Goal: Complete application form: Complete application form

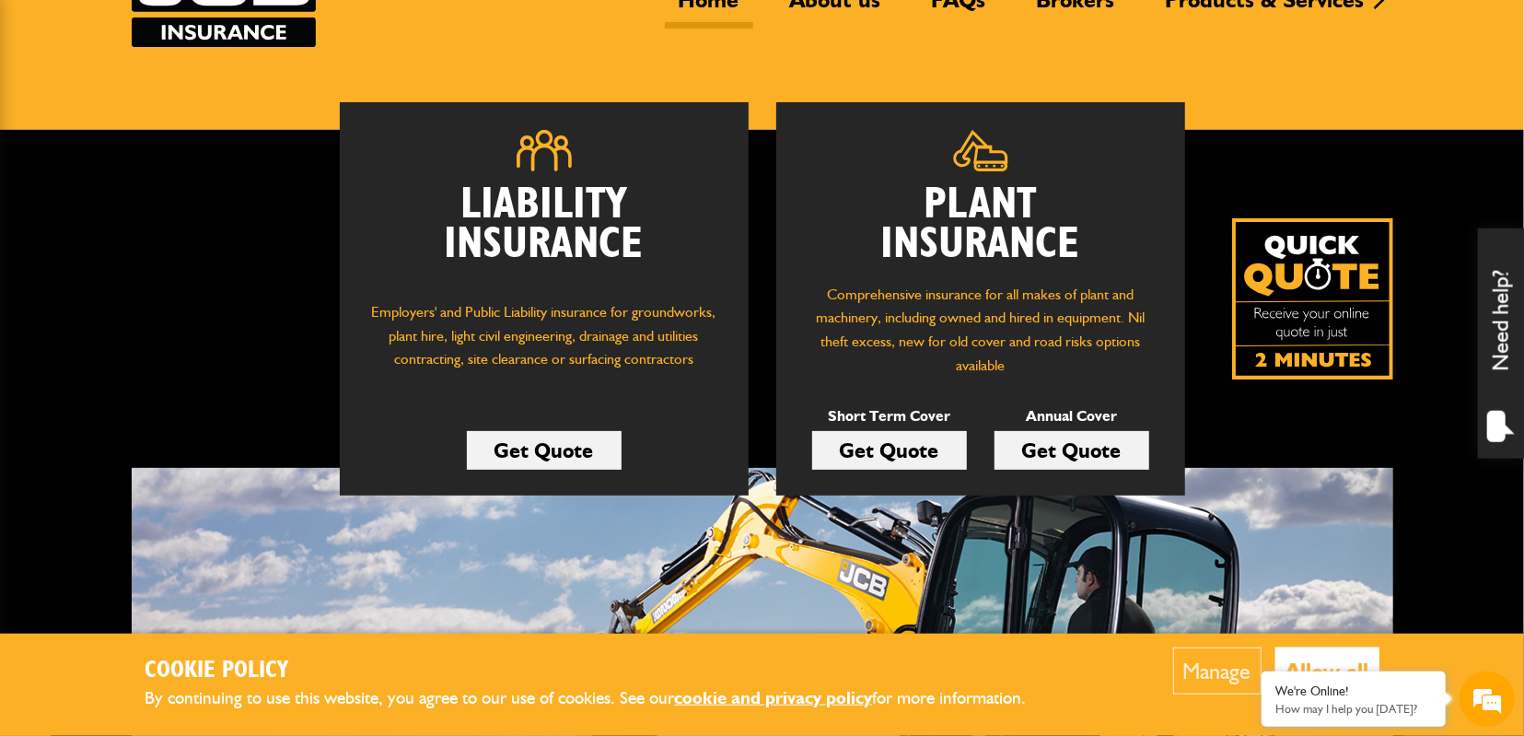
scroll to position [192, 0]
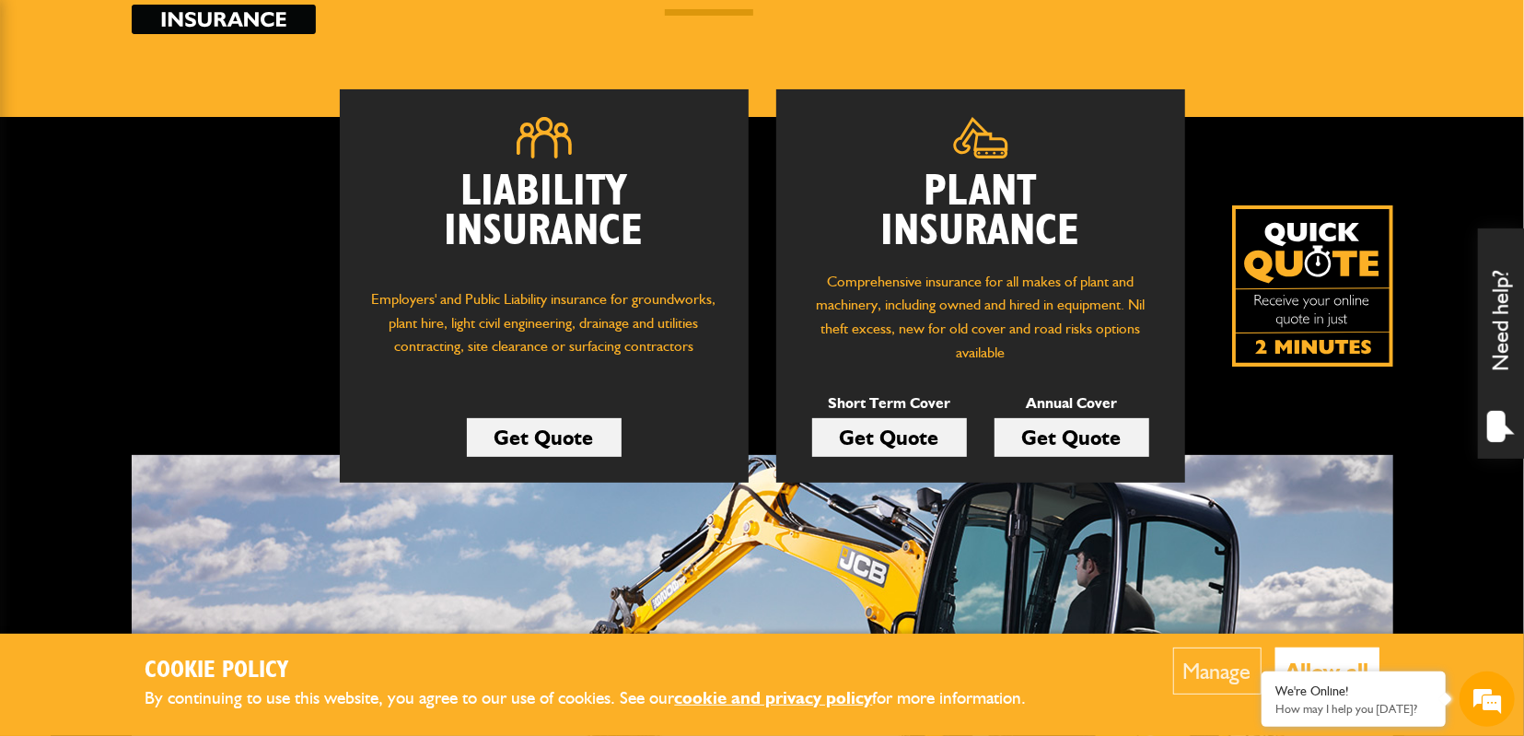
click at [880, 441] on link "Get Quote" at bounding box center [889, 437] width 155 height 39
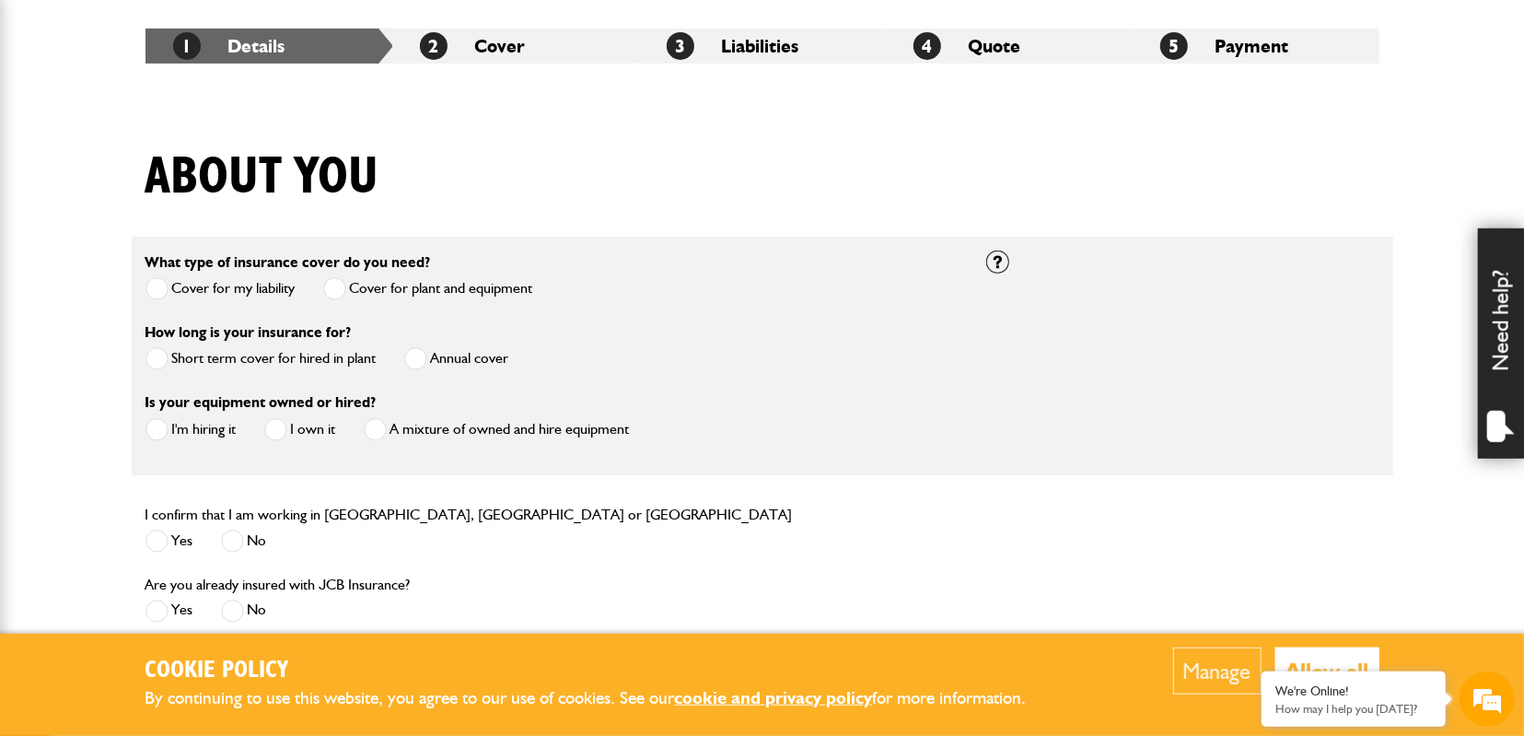
scroll to position [383, 0]
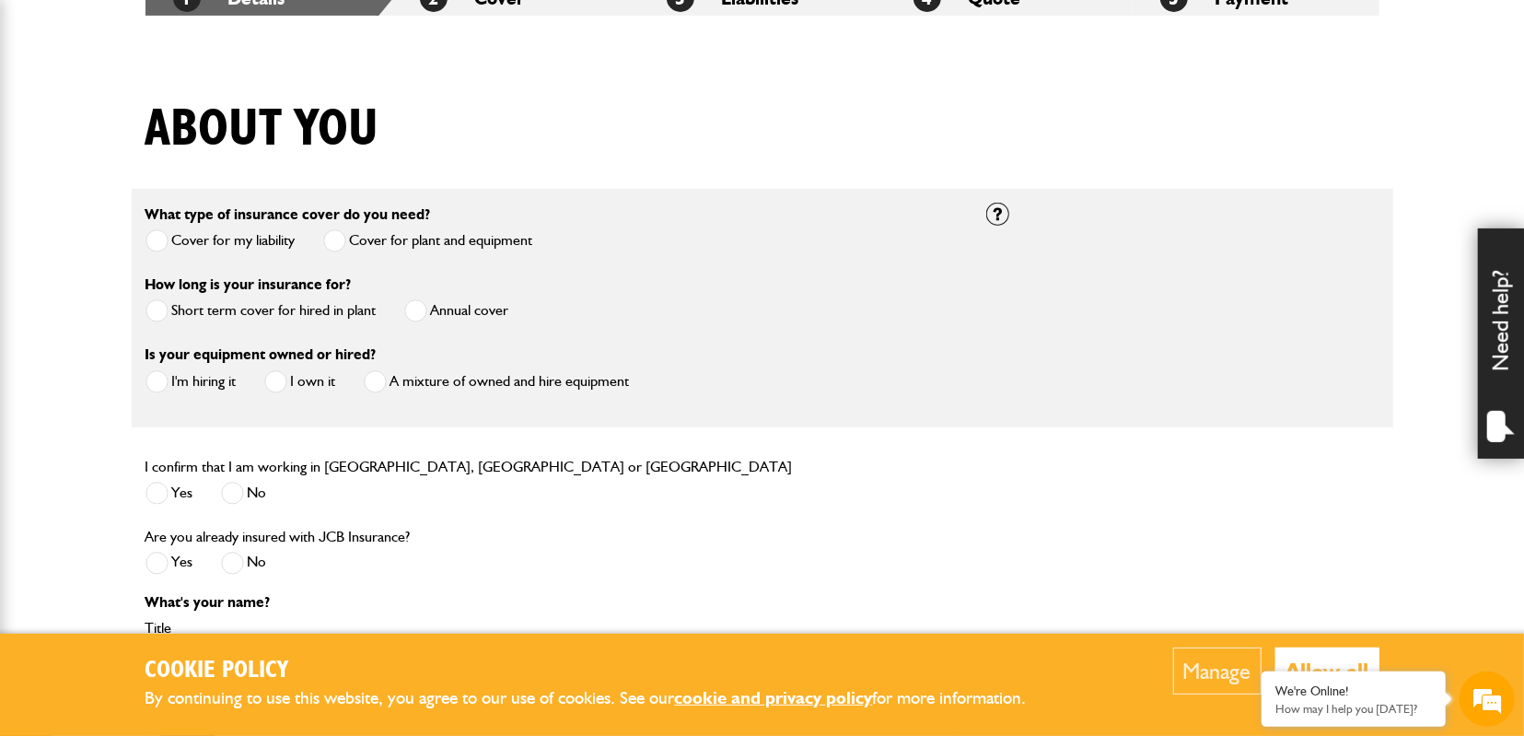
click at [155, 316] on span at bounding box center [156, 310] width 23 height 23
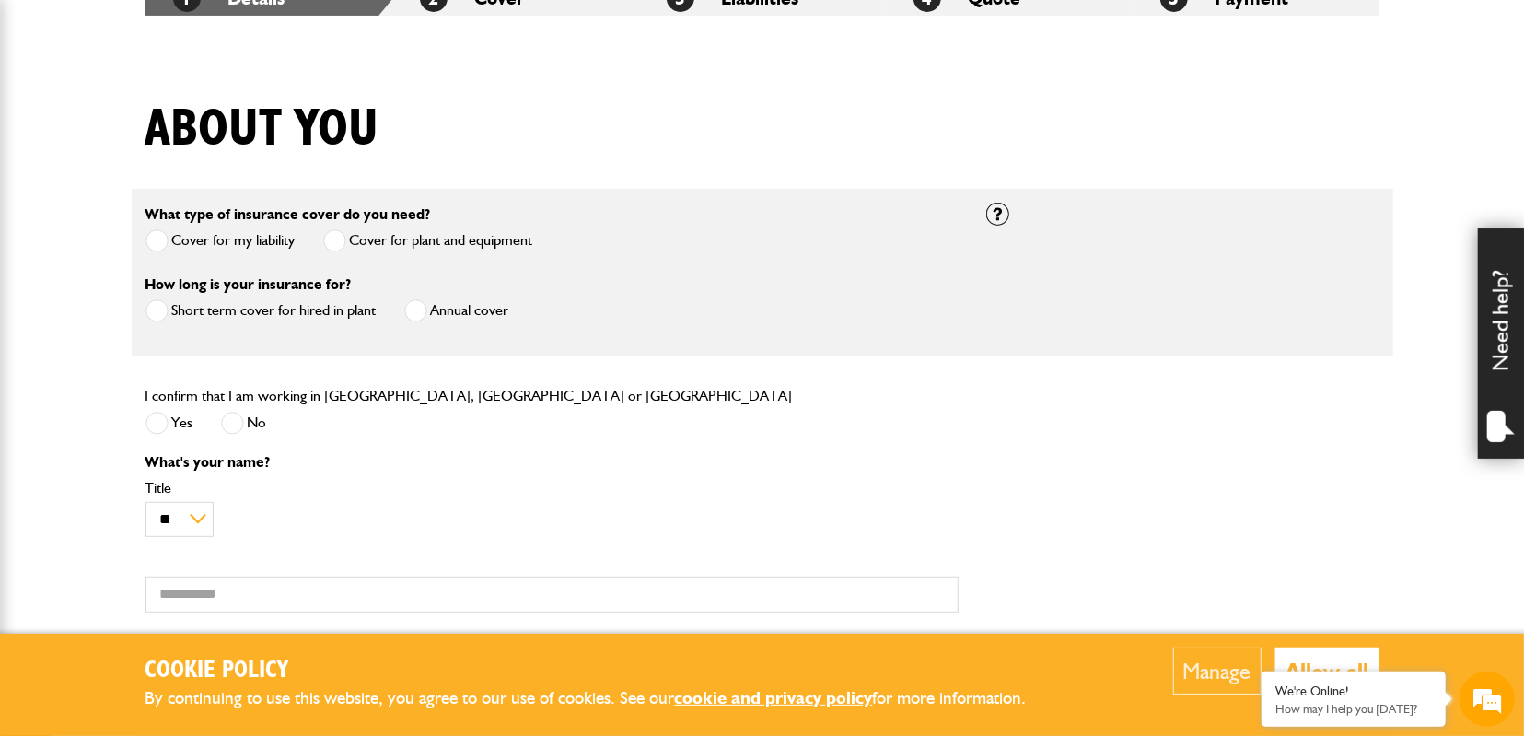
scroll to position [479, 0]
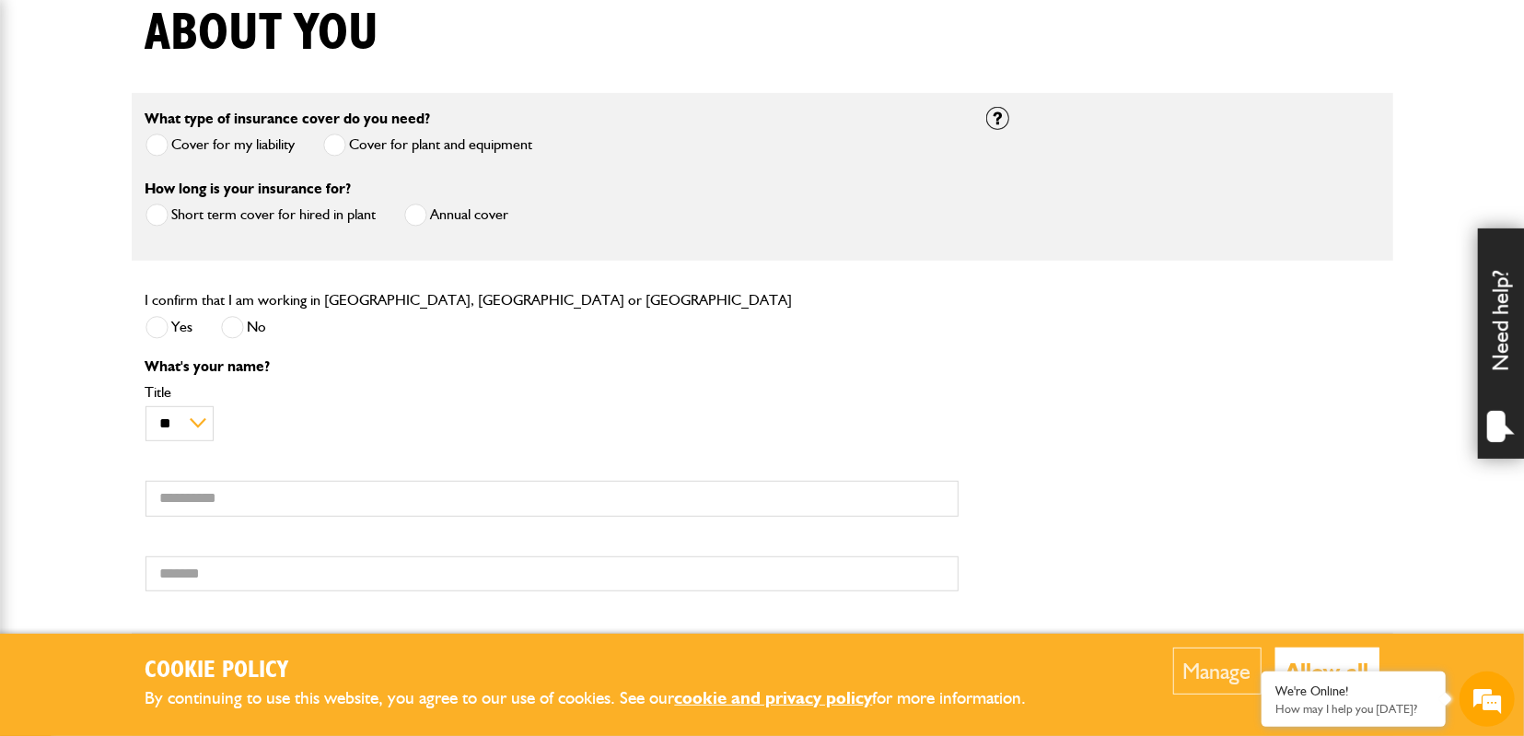
click at [154, 334] on span at bounding box center [156, 327] width 23 height 23
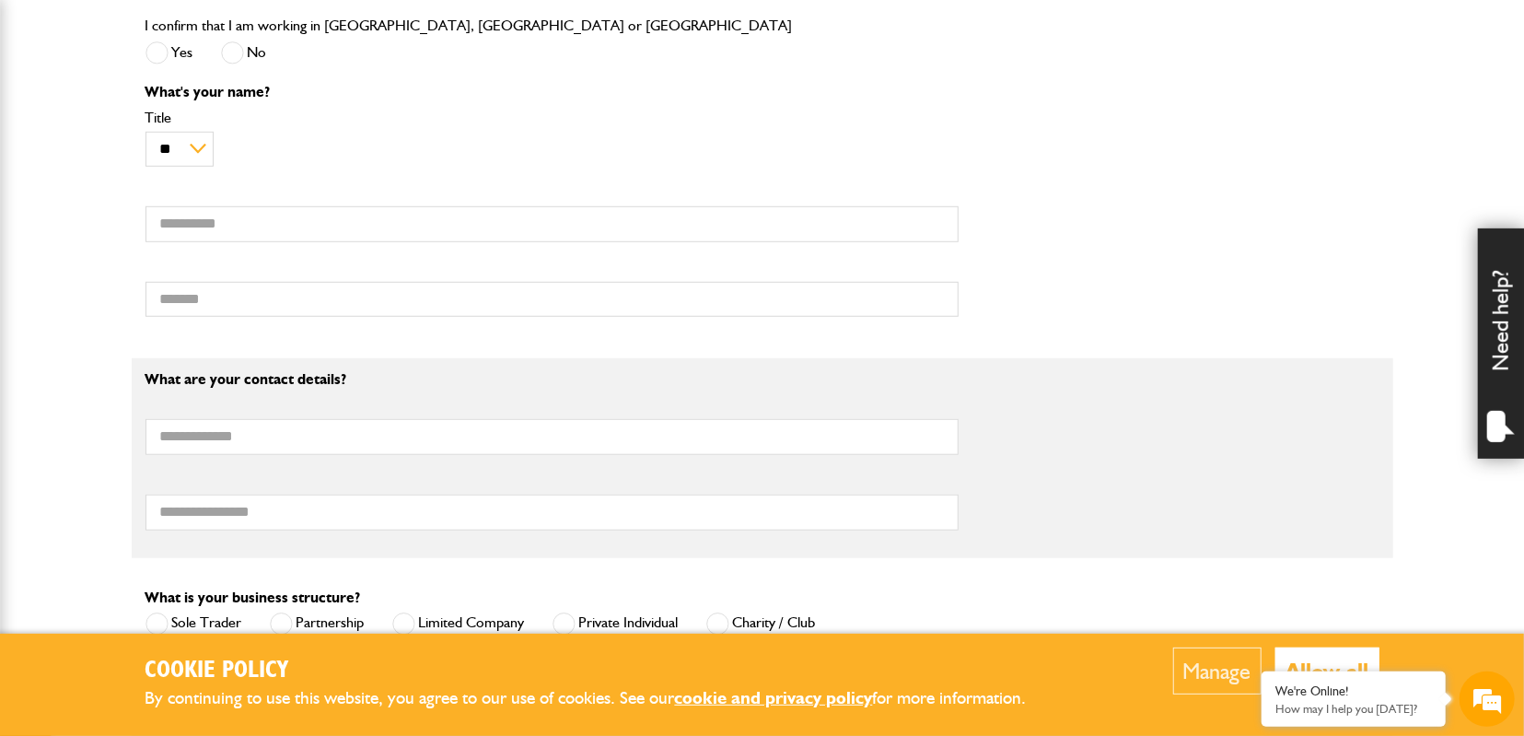
scroll to position [766, 0]
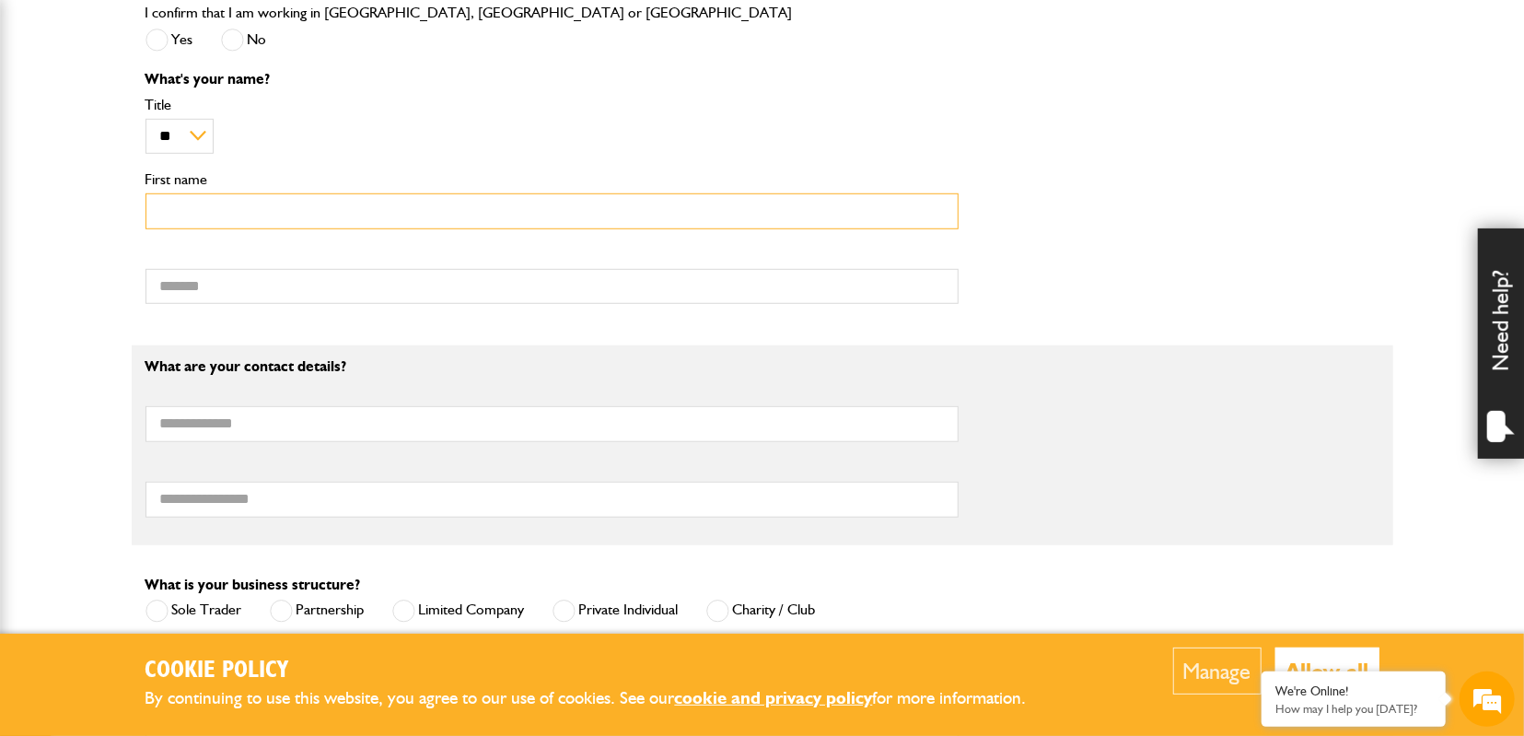
click at [240, 208] on input "First name" at bounding box center [551, 211] width 813 height 36
type input "***"
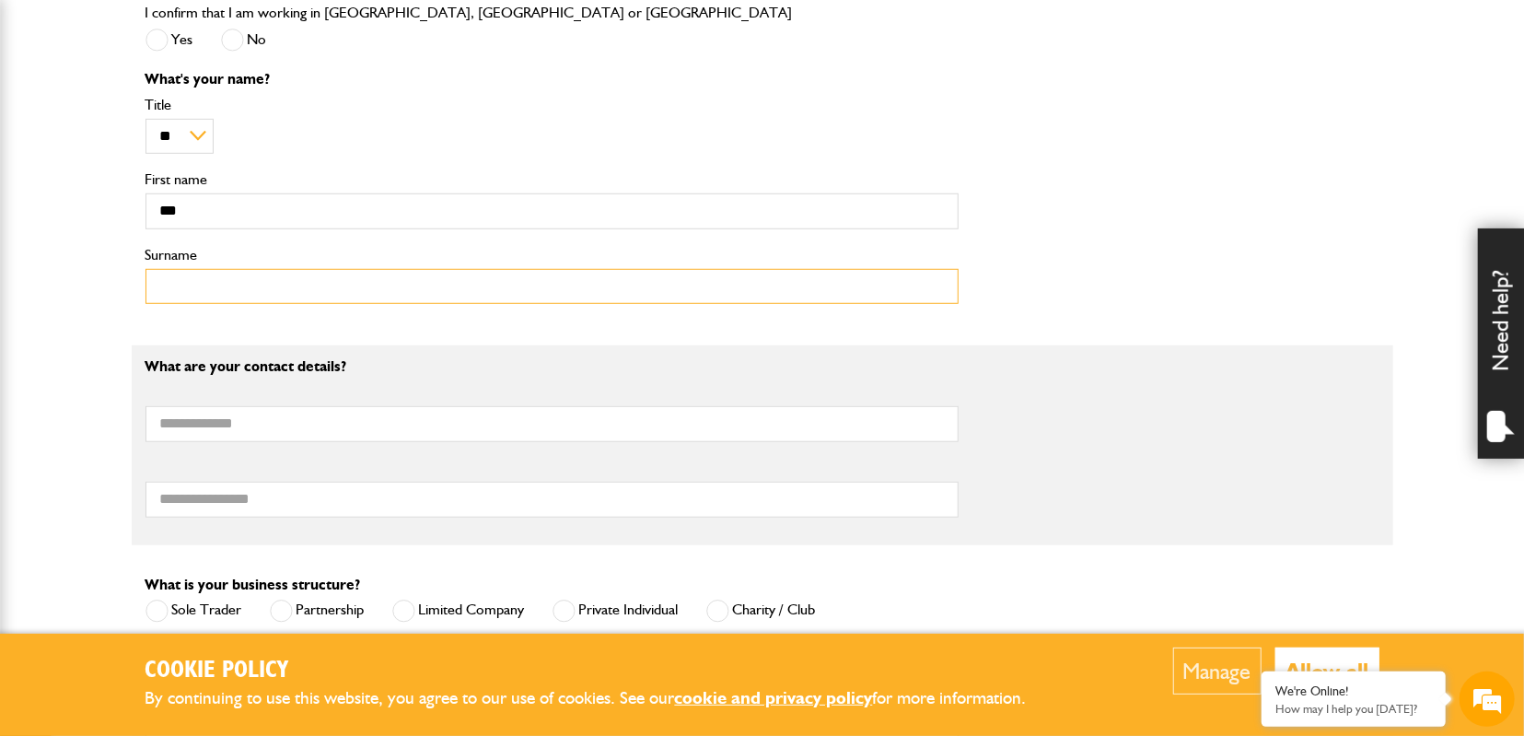
click at [231, 291] on input "Surname" at bounding box center [551, 287] width 813 height 36
type input "********"
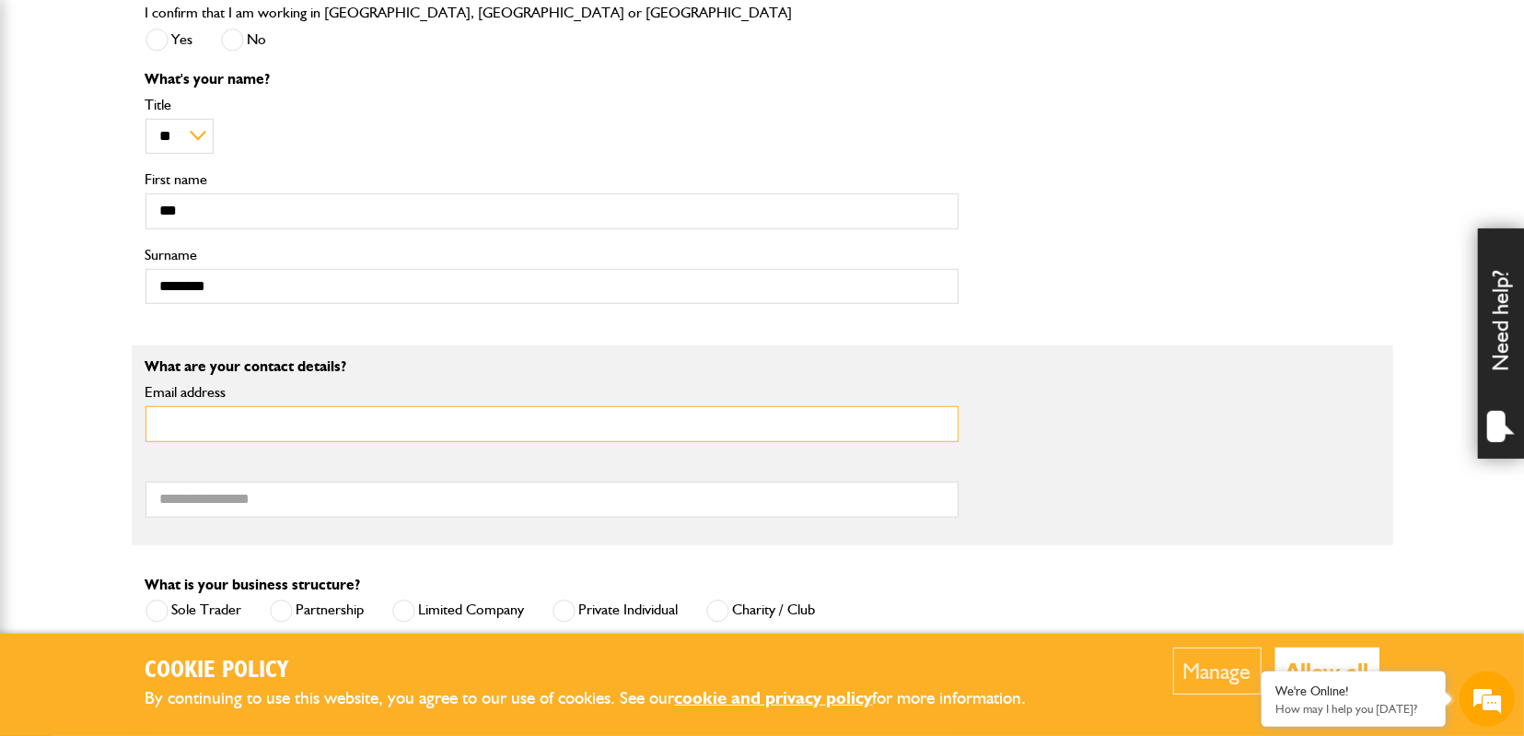
click at [288, 436] on input "Email address" at bounding box center [551, 424] width 813 height 36
type input "**********"
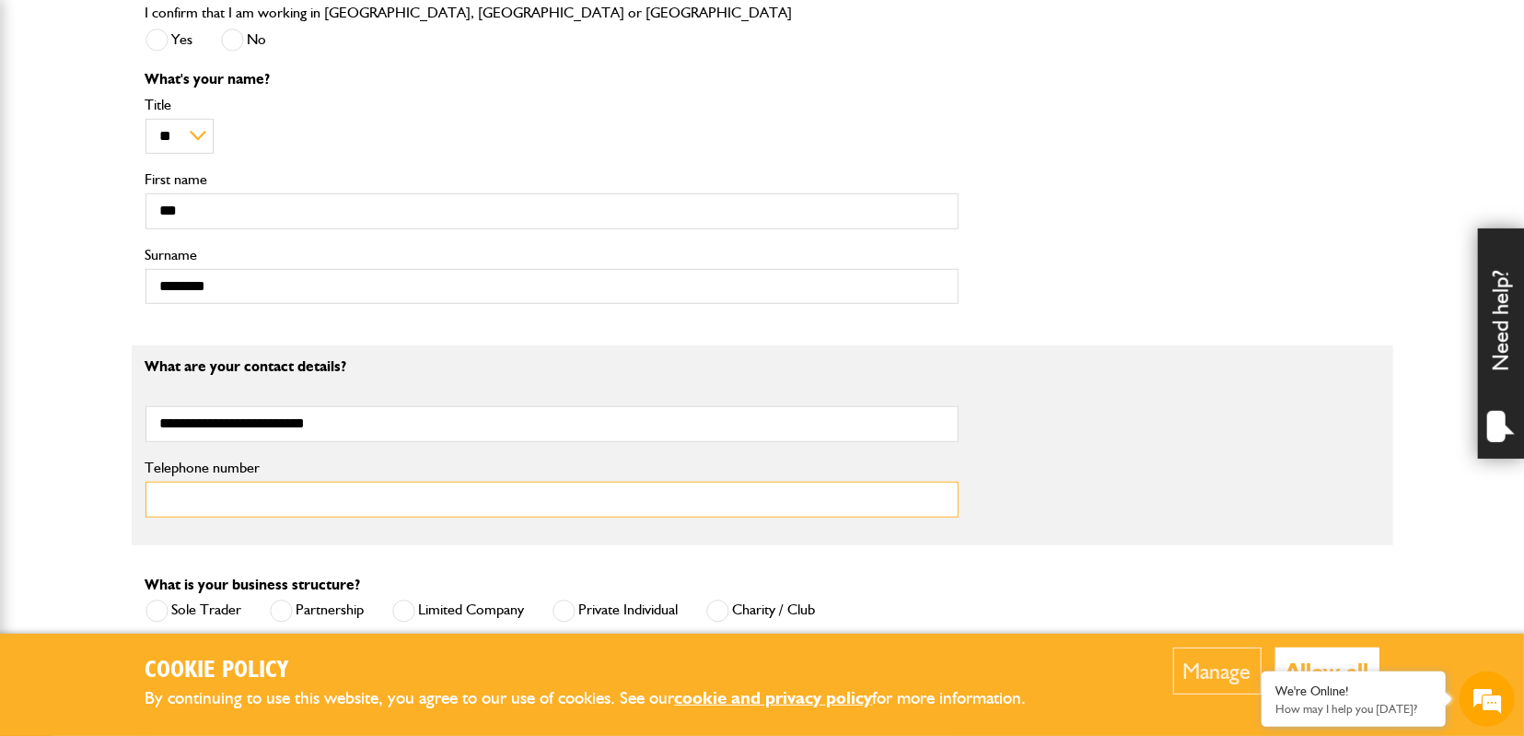
click at [296, 504] on input "Telephone number" at bounding box center [551, 500] width 813 height 36
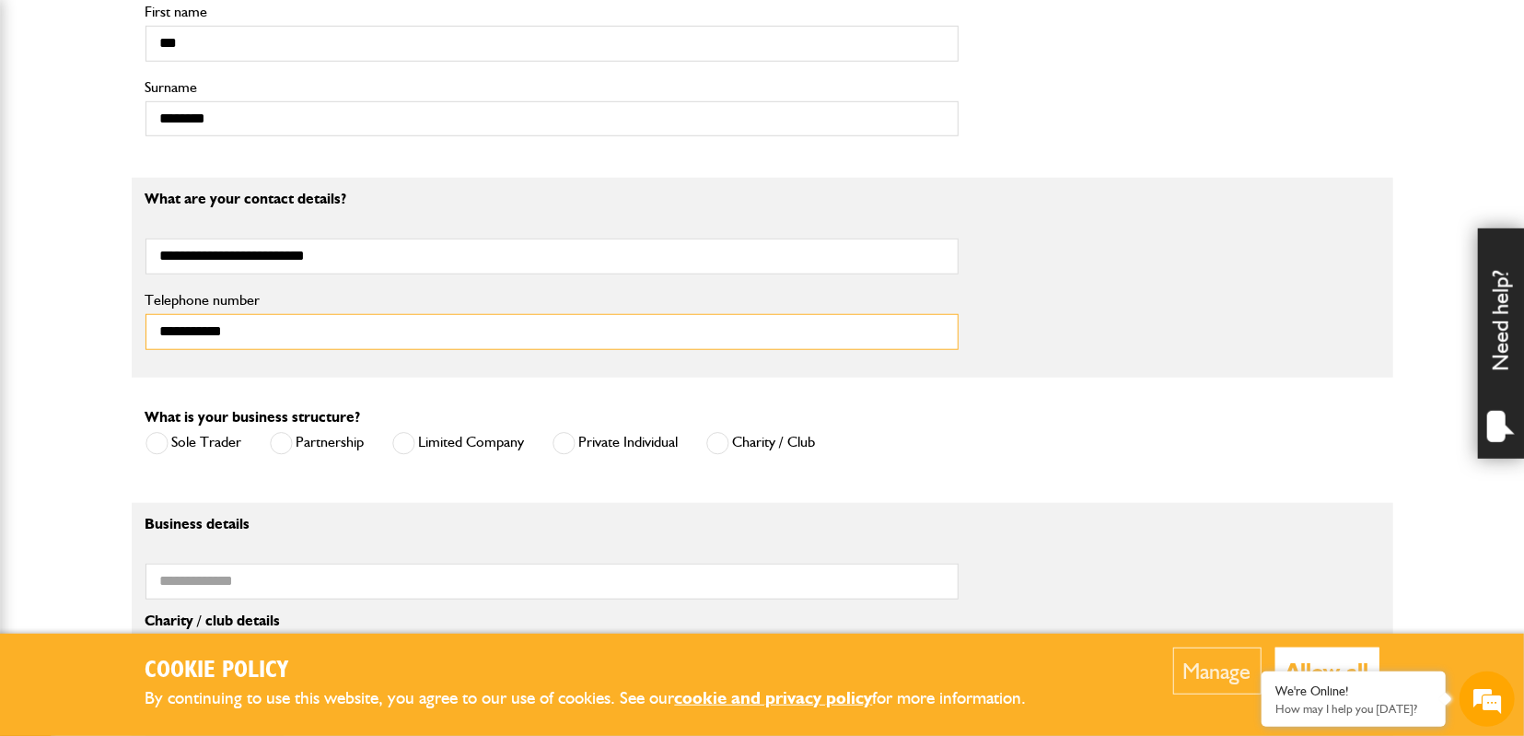
scroll to position [958, 0]
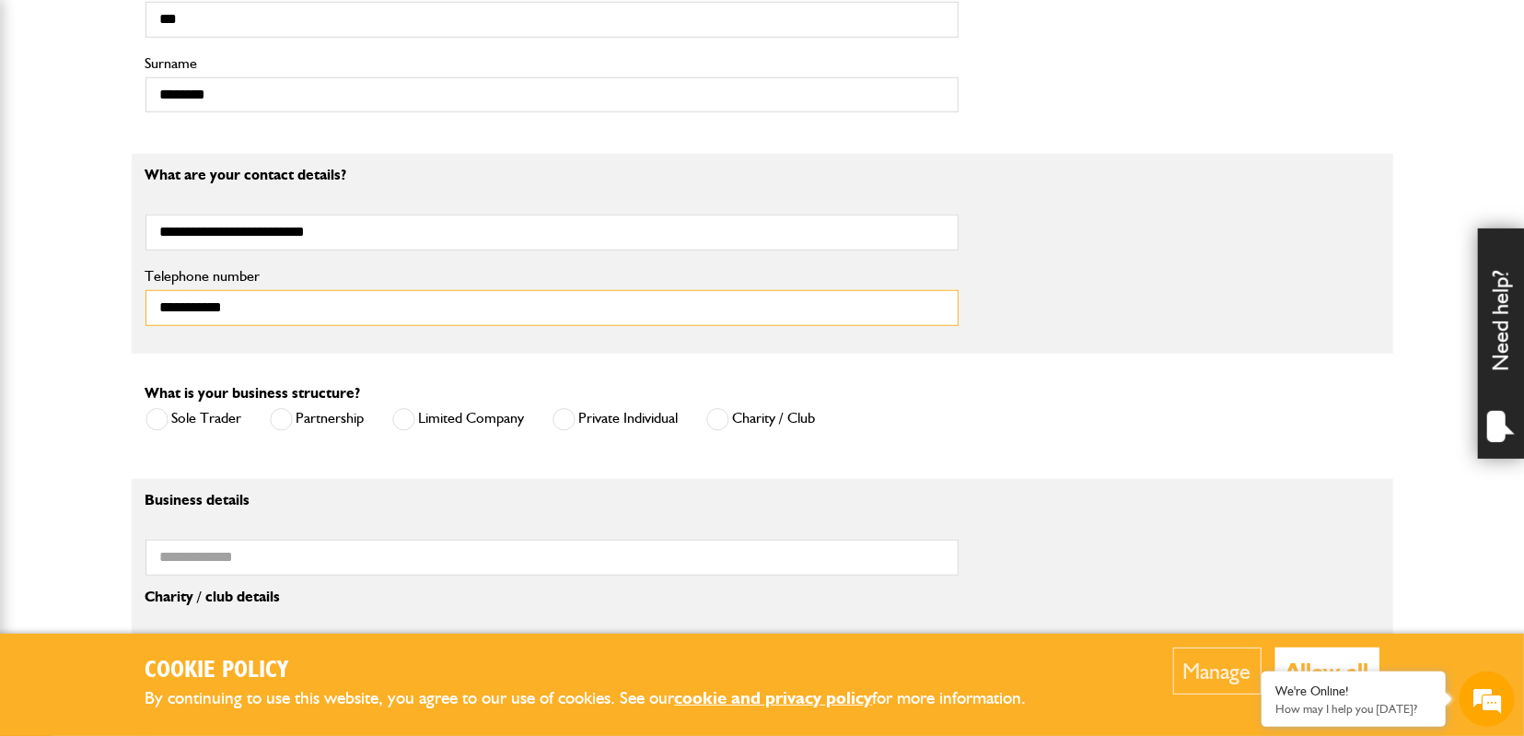
type input "**********"
click at [564, 421] on span at bounding box center [563, 419] width 23 height 23
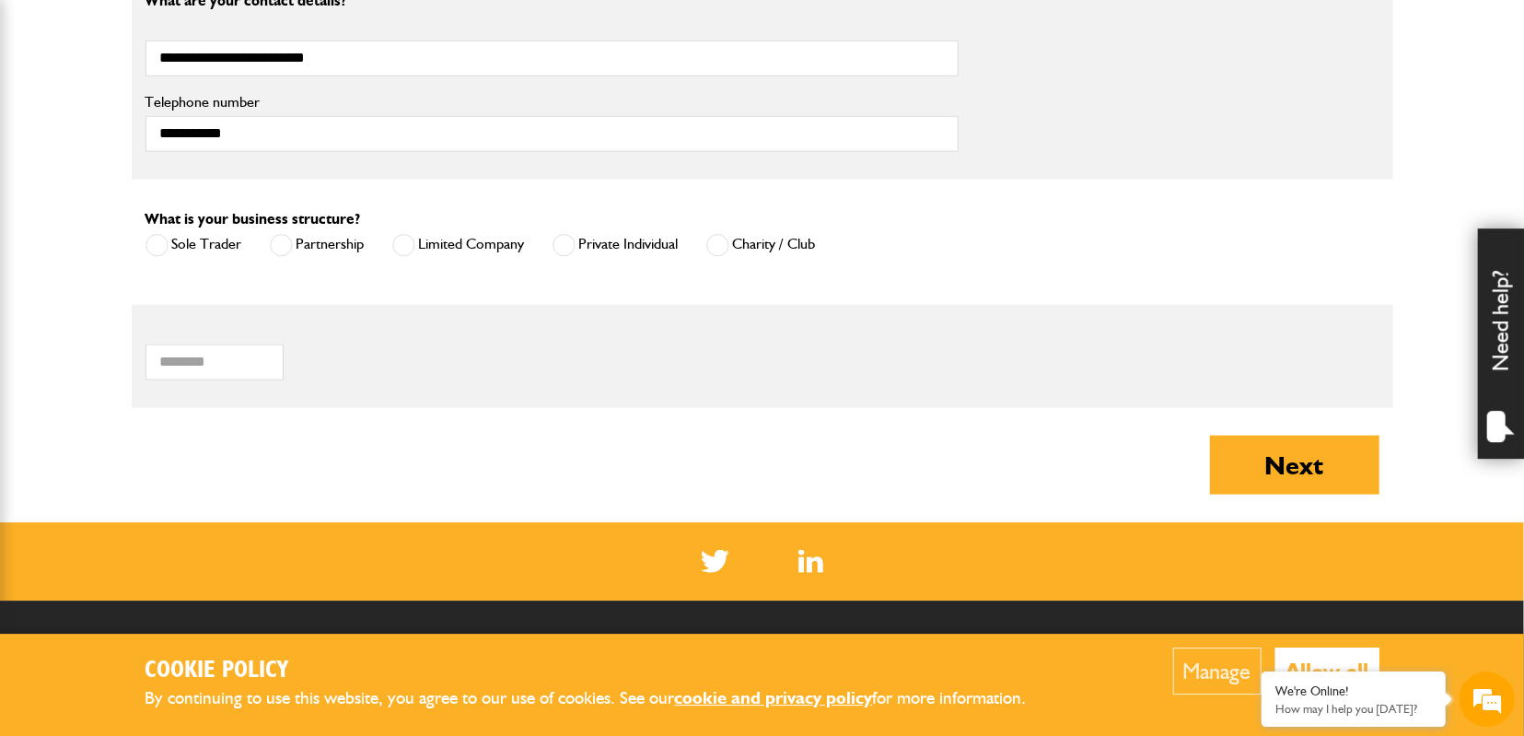
scroll to position [1149, 0]
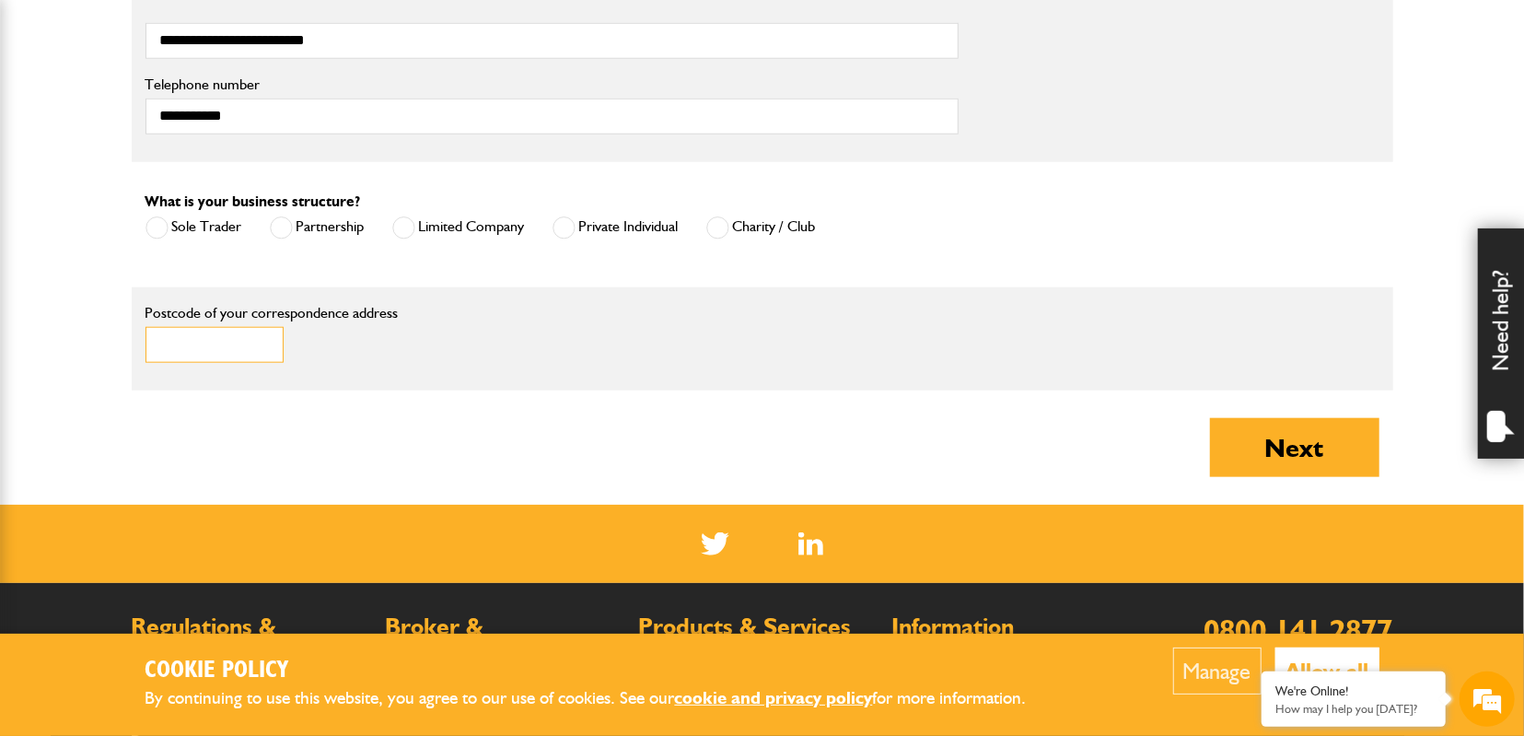
click at [237, 348] on input "Postcode of your correspondence address" at bounding box center [214, 345] width 138 height 36
type input "*******"
click at [1303, 463] on button "Next" at bounding box center [1294, 447] width 169 height 59
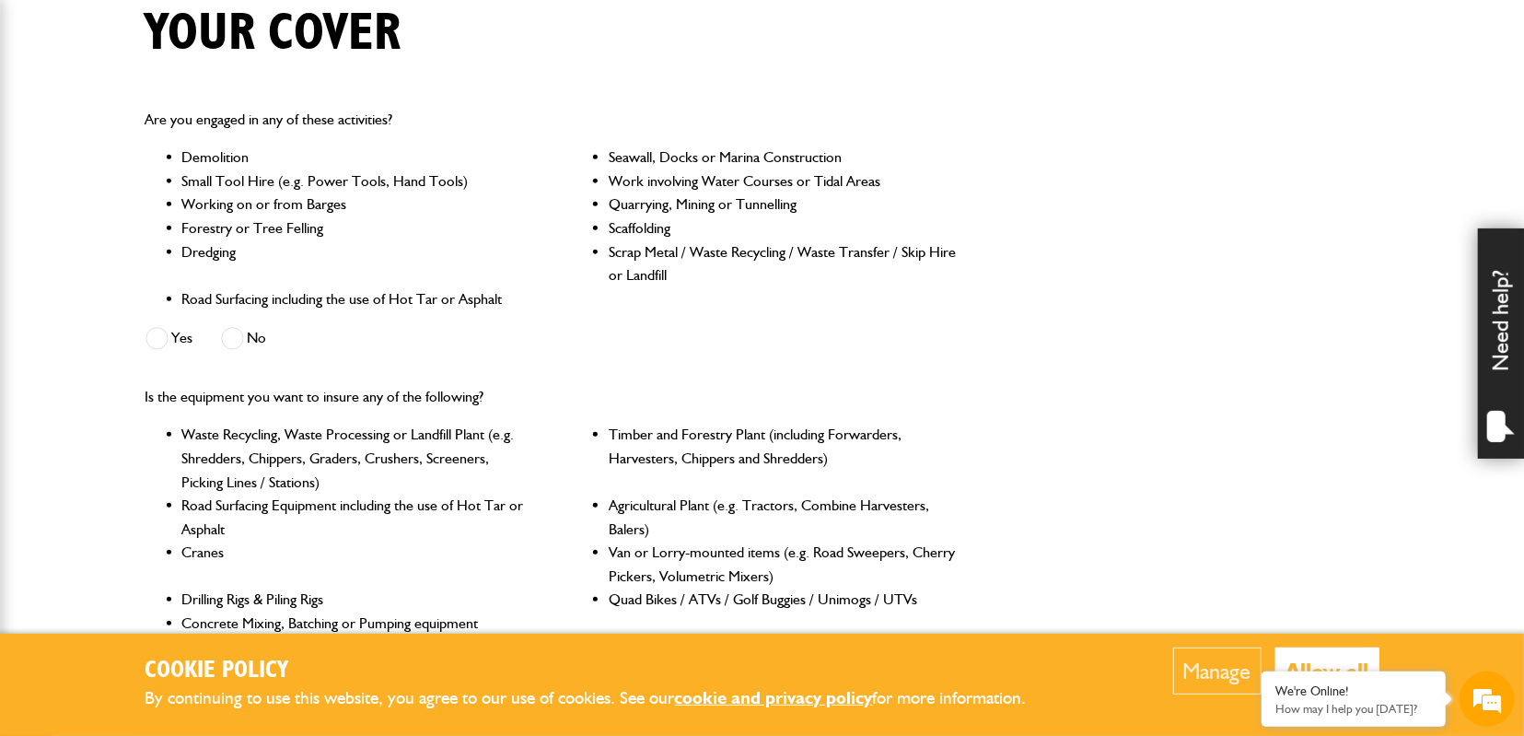
click at [233, 345] on span at bounding box center [232, 338] width 23 height 23
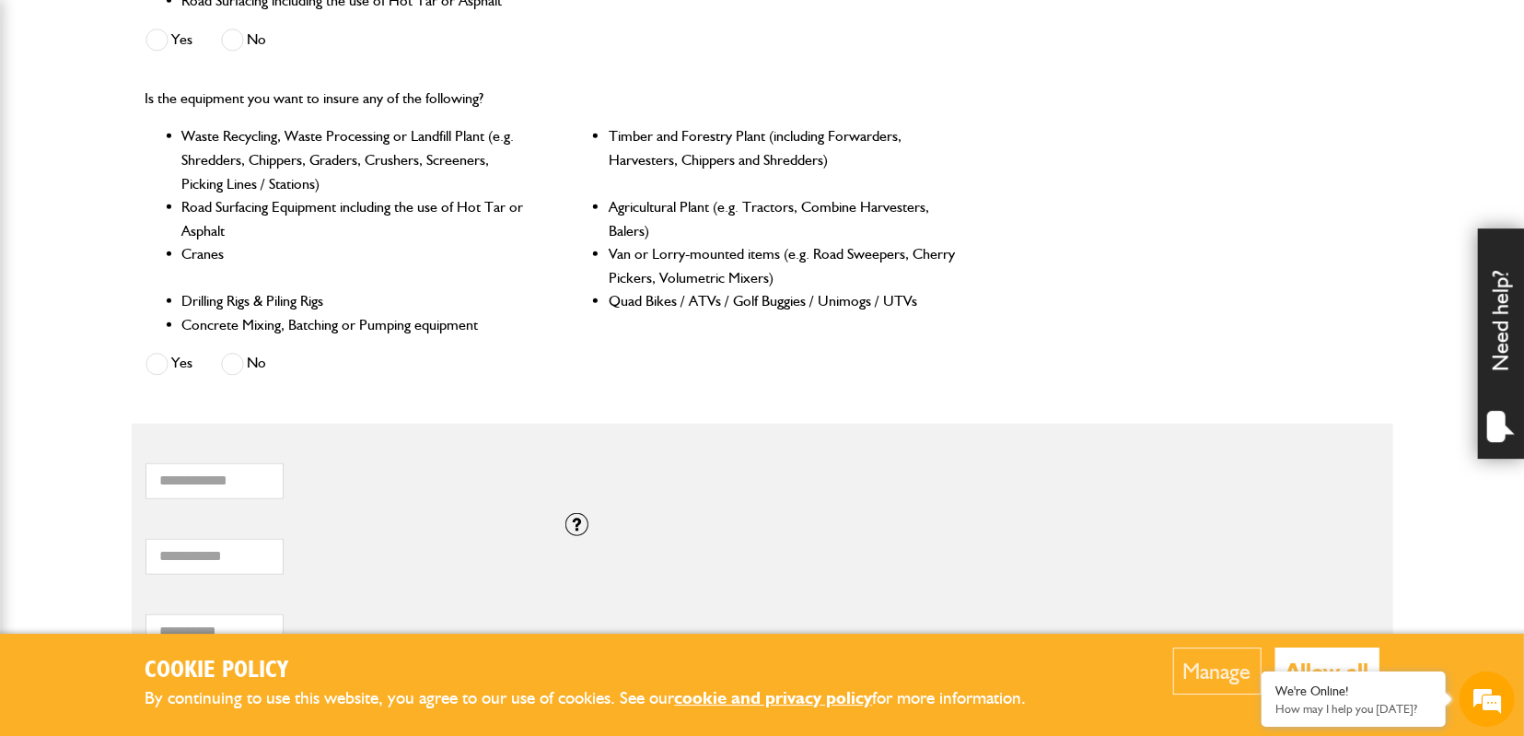
scroll to position [766, 0]
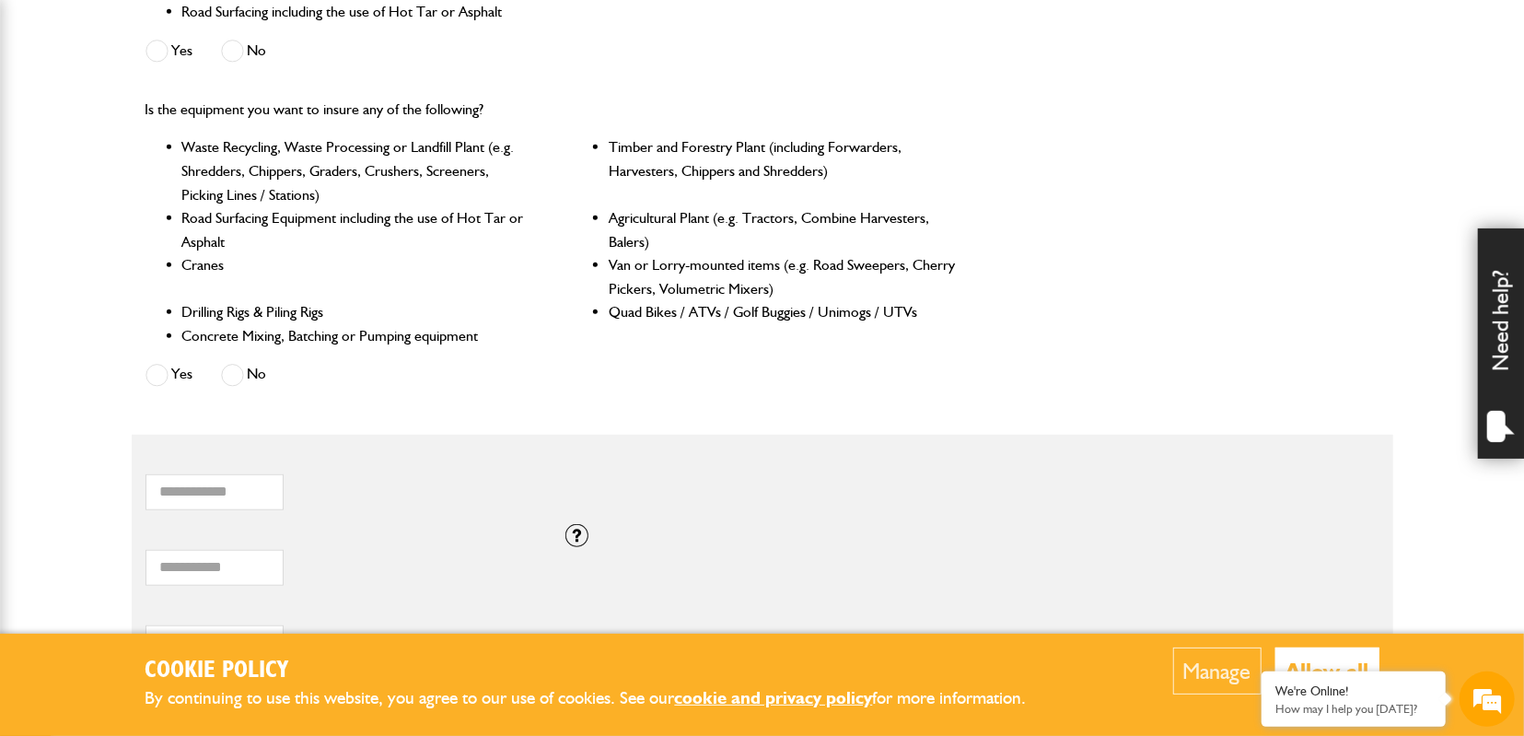
click at [245, 384] on label "No" at bounding box center [244, 375] width 46 height 23
click at [257, 498] on input "*" at bounding box center [214, 492] width 138 height 36
type input "*"
click at [257, 489] on input "*" at bounding box center [214, 492] width 138 height 36
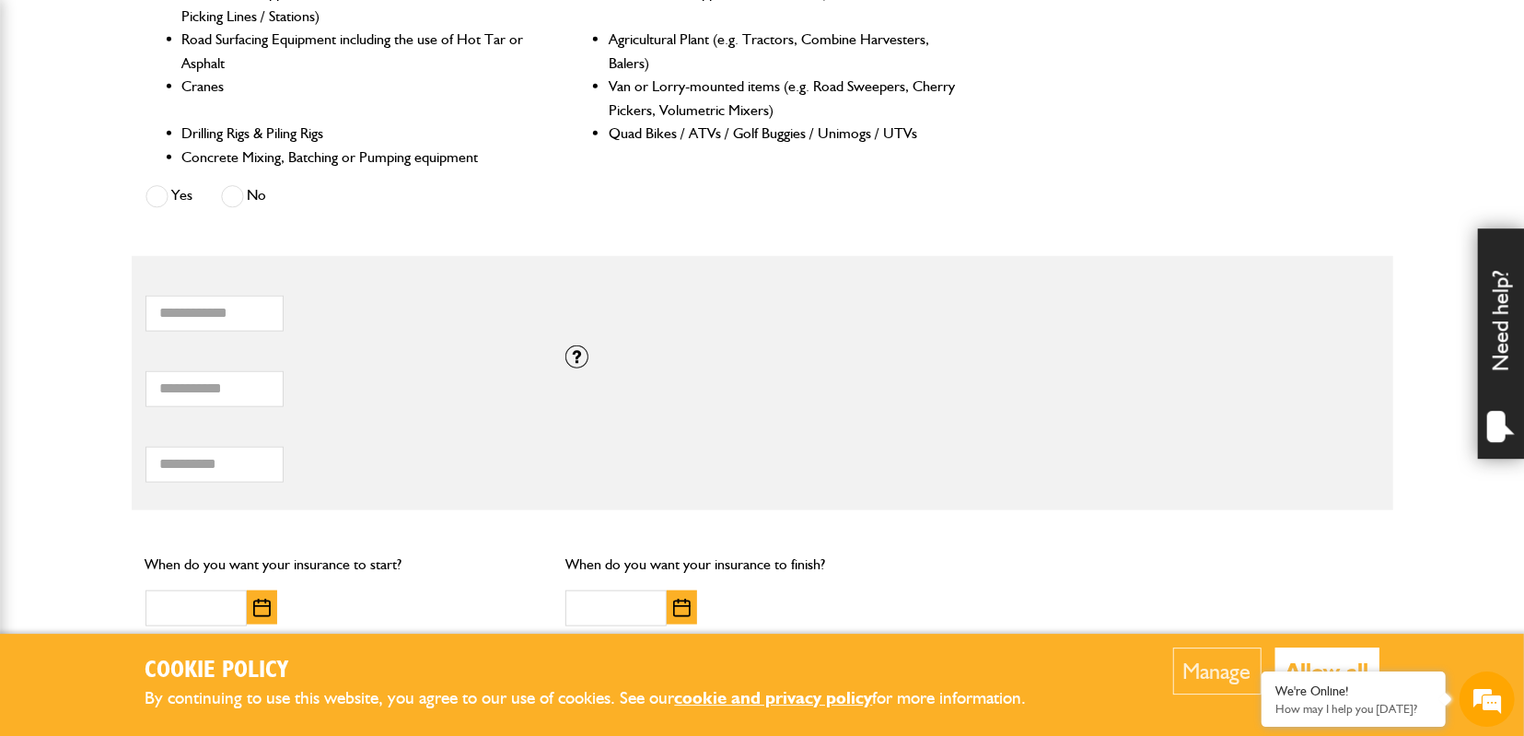
scroll to position [958, 0]
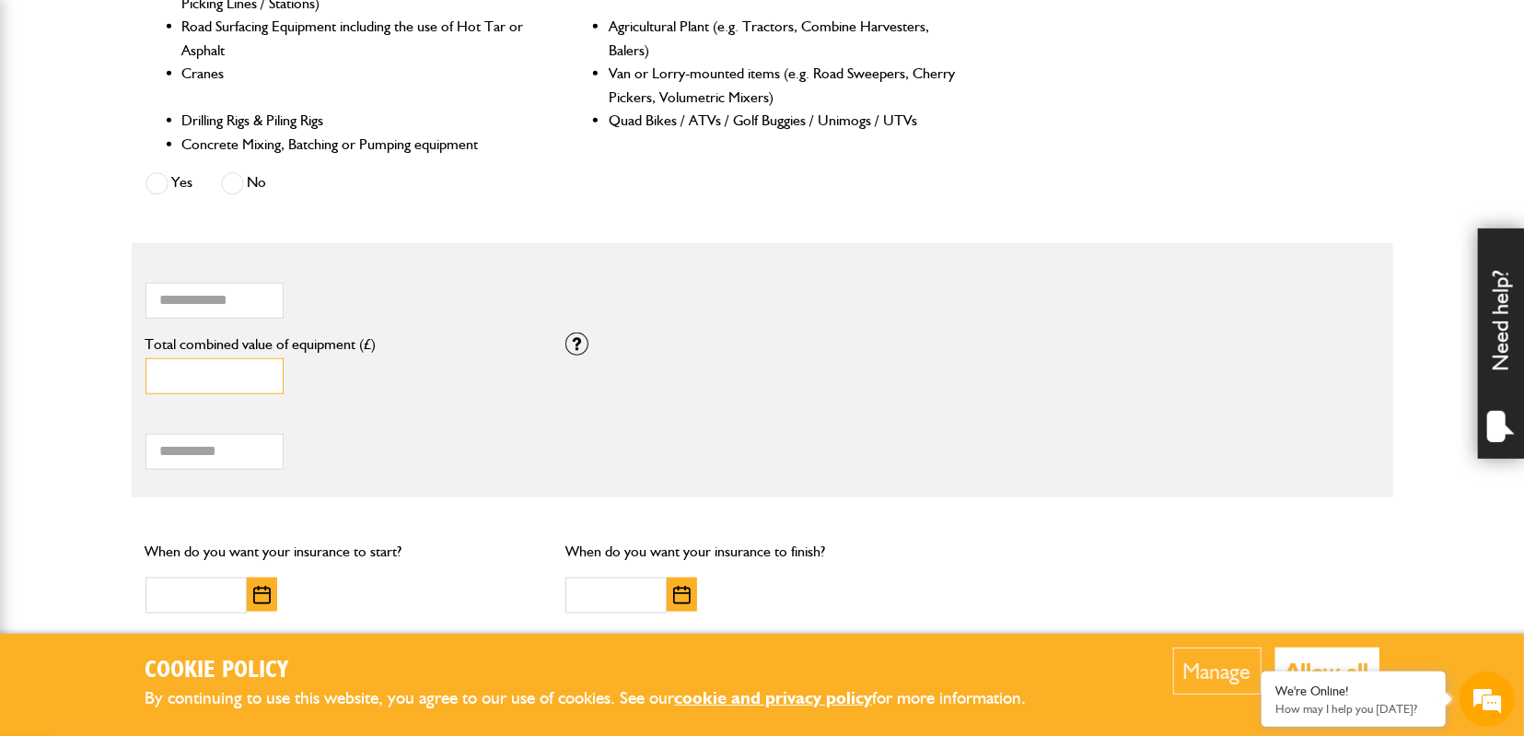
click at [172, 382] on input "*" at bounding box center [214, 376] width 138 height 36
drag, startPoint x: 172, startPoint y: 382, endPoint x: 145, endPoint y: 382, distance: 27.6
click at [145, 382] on input "*" at bounding box center [214, 376] width 138 height 36
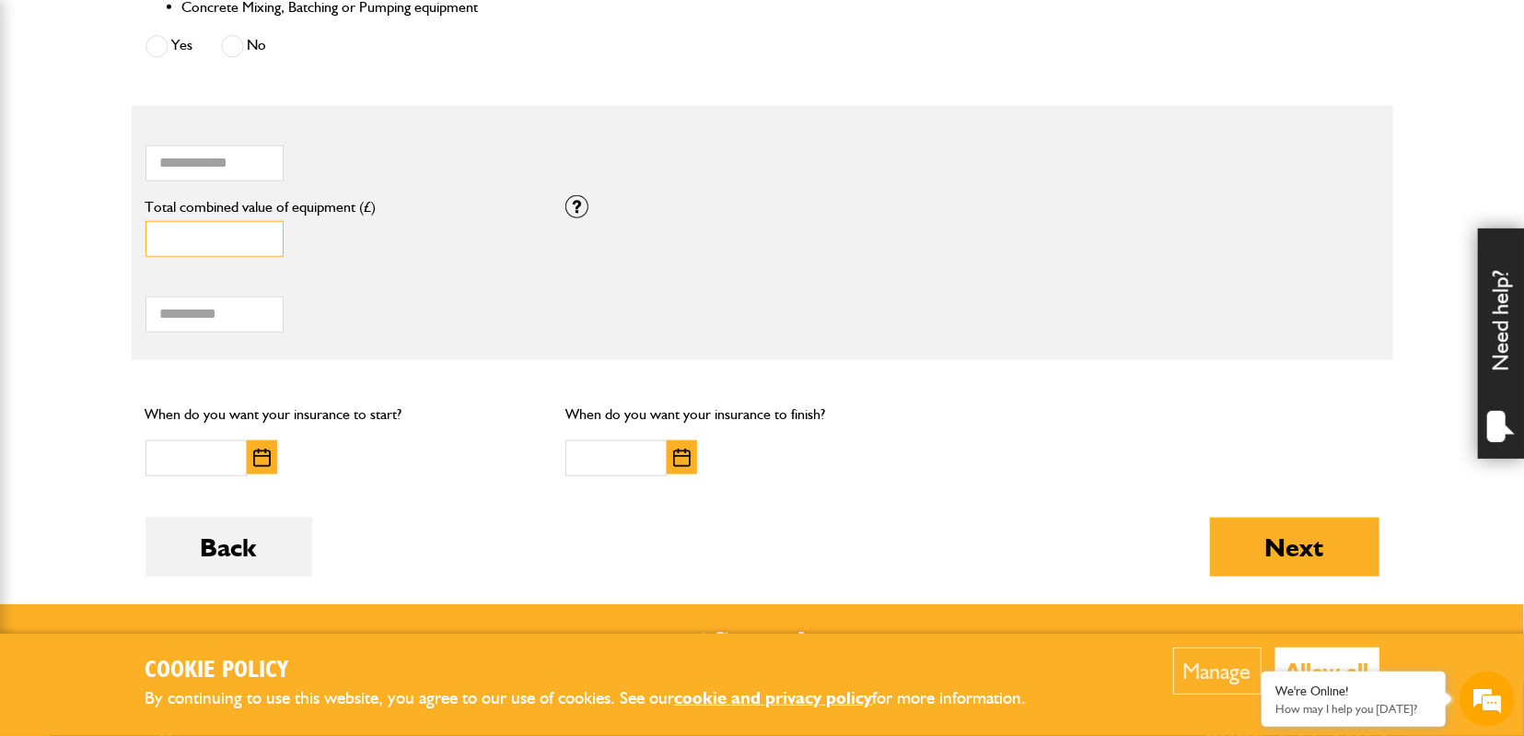
scroll to position [1149, 0]
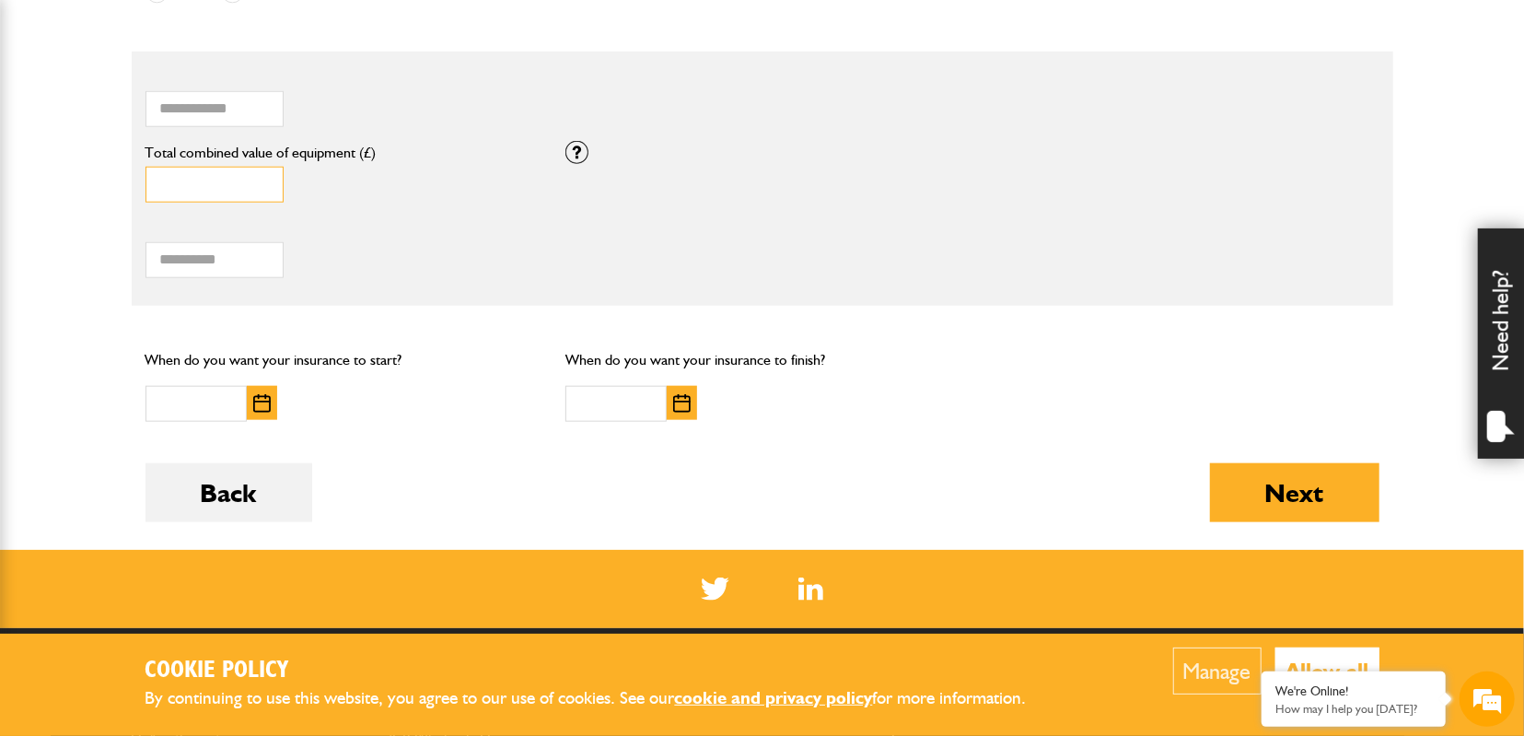
type input "****"
click at [261, 405] on img "button" at bounding box center [261, 403] width 17 height 18
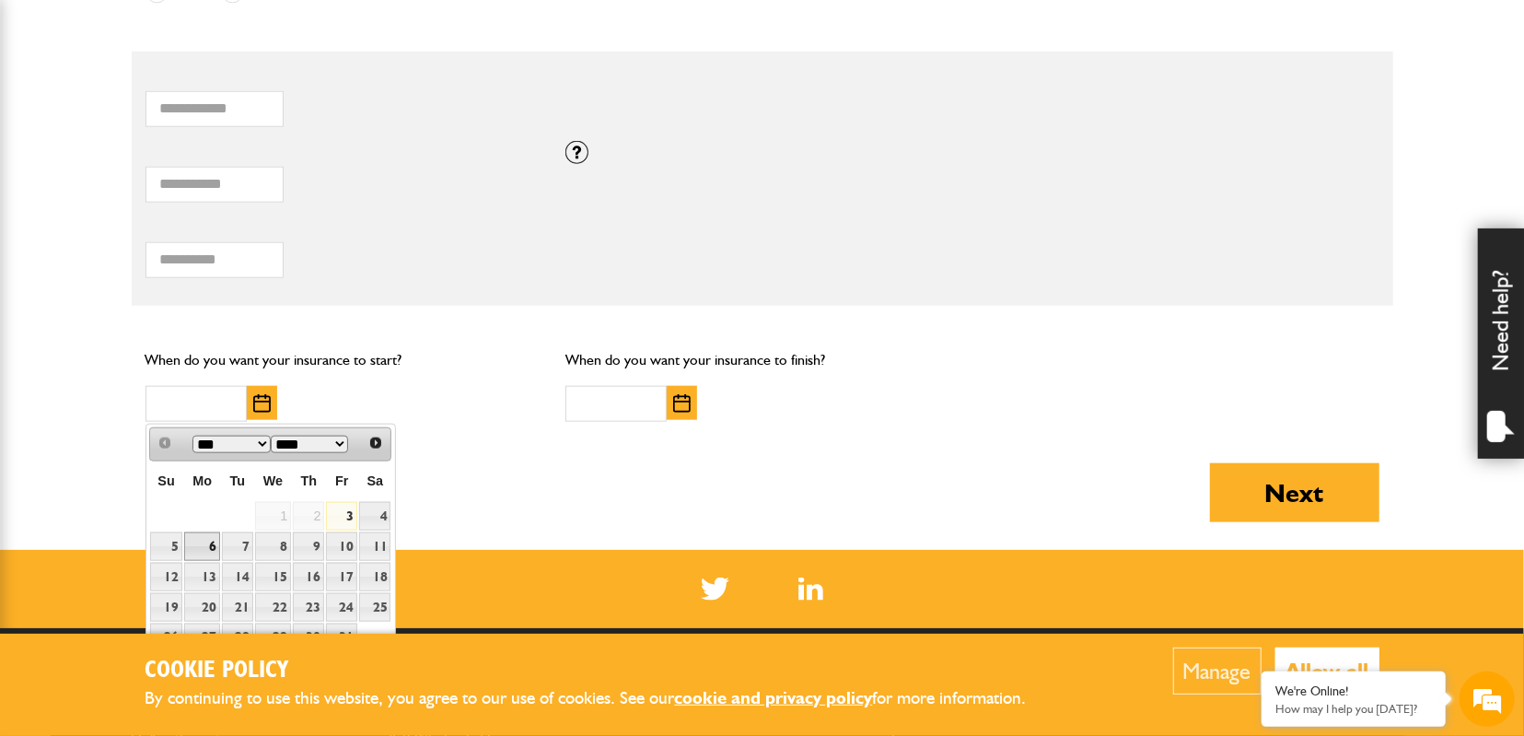
click at [204, 546] on link "6" at bounding box center [202, 546] width 36 height 29
type input "**********"
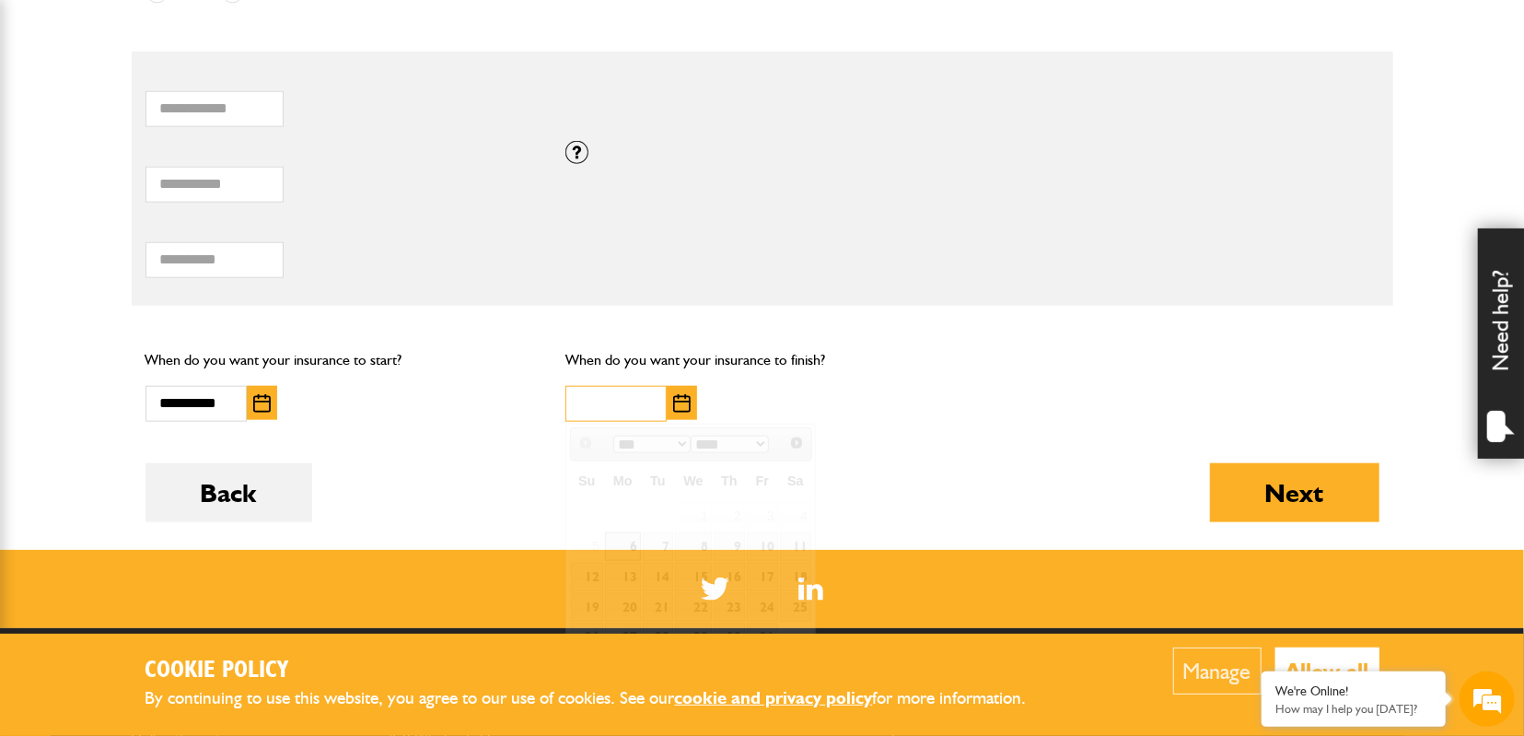
click at [626, 413] on input "text" at bounding box center [615, 404] width 101 height 36
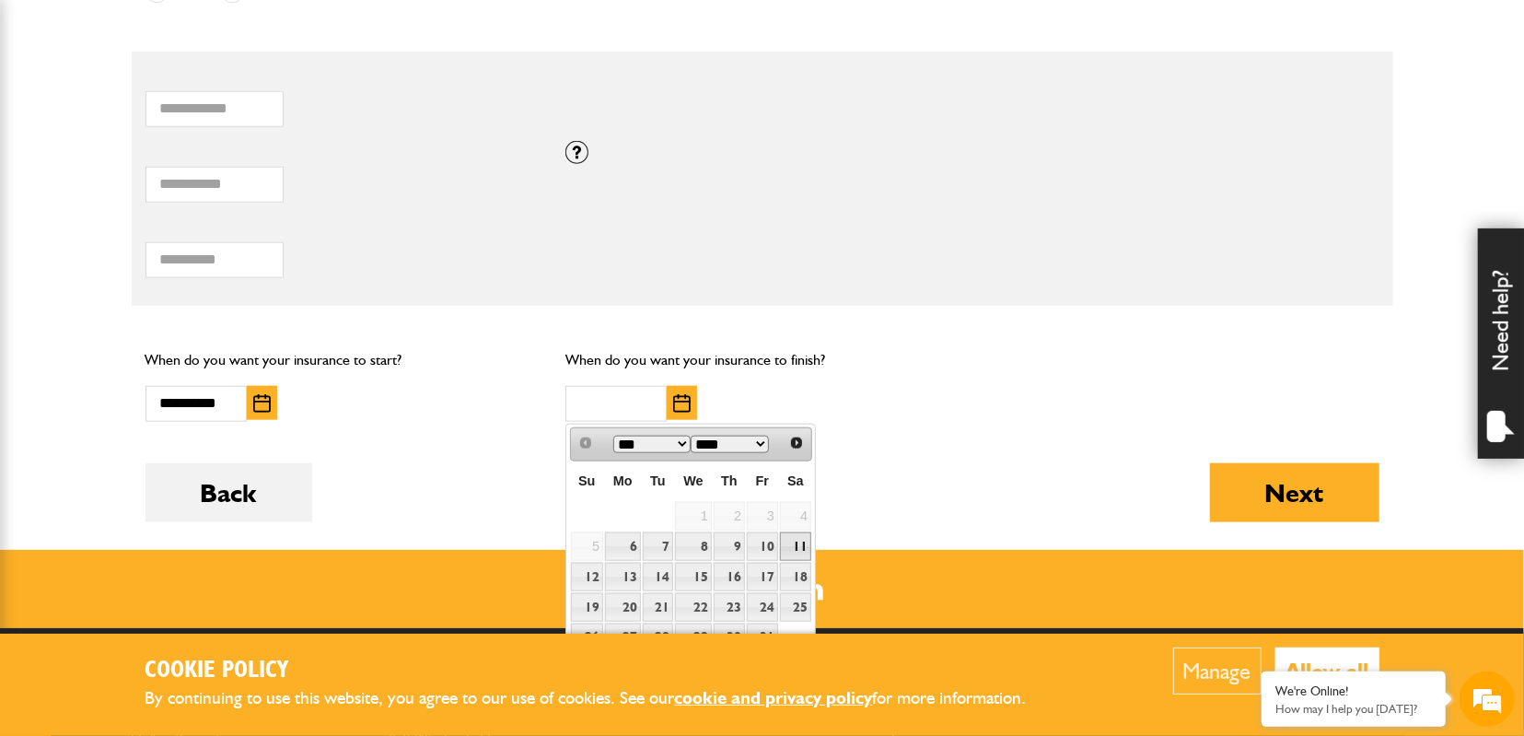
click at [792, 544] on link "11" at bounding box center [795, 546] width 31 height 29
type input "**********"
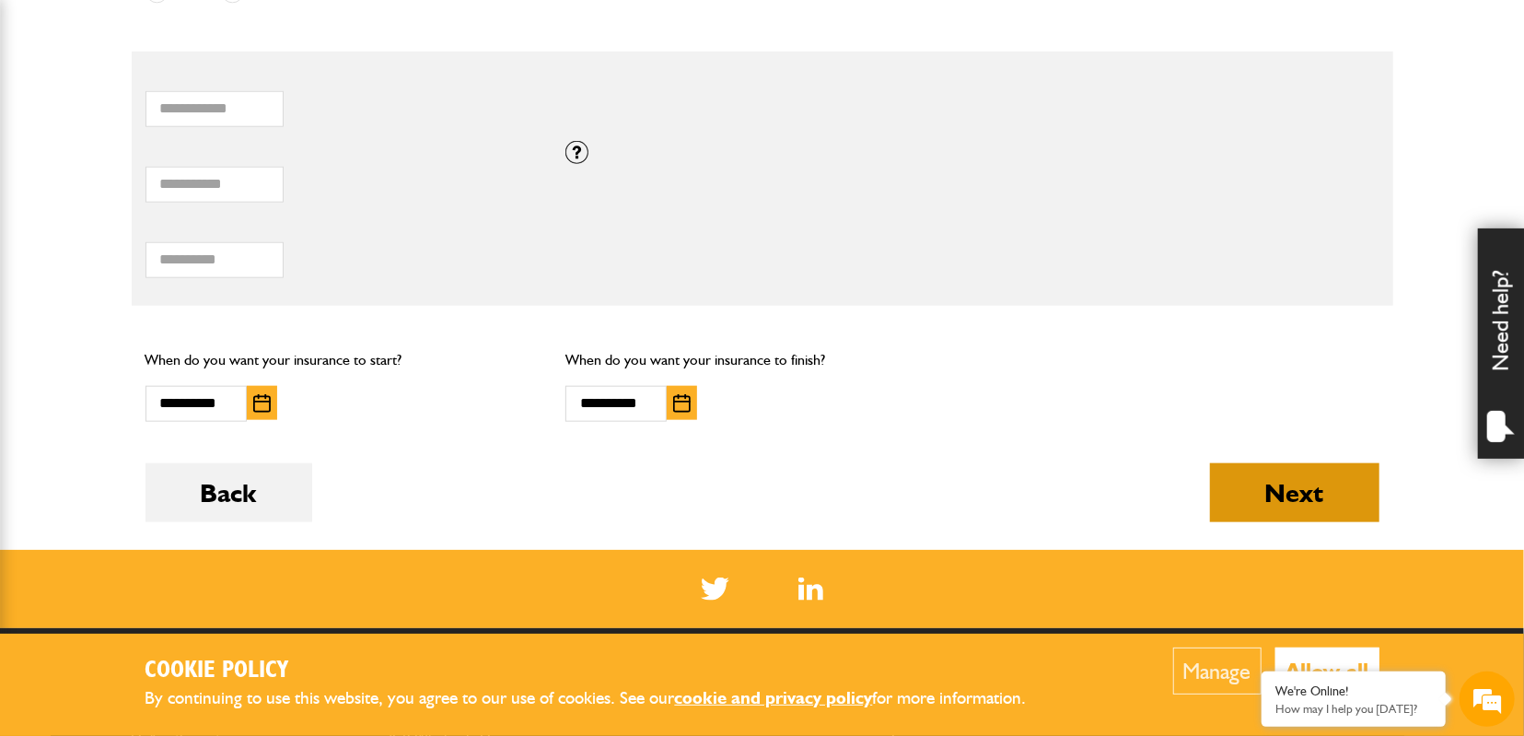
click at [1254, 486] on button "Next" at bounding box center [1294, 492] width 169 height 59
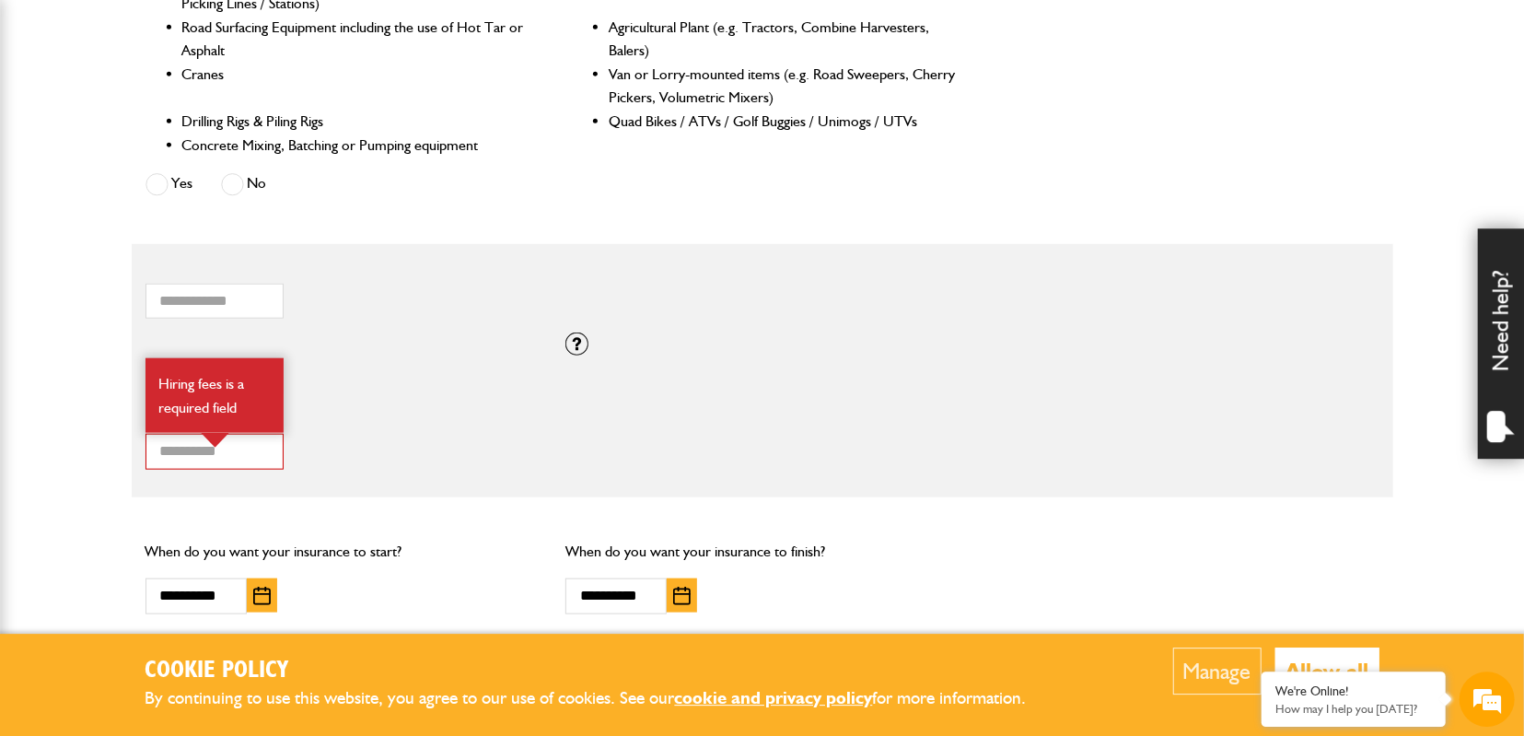
scroll to position [1053, 0]
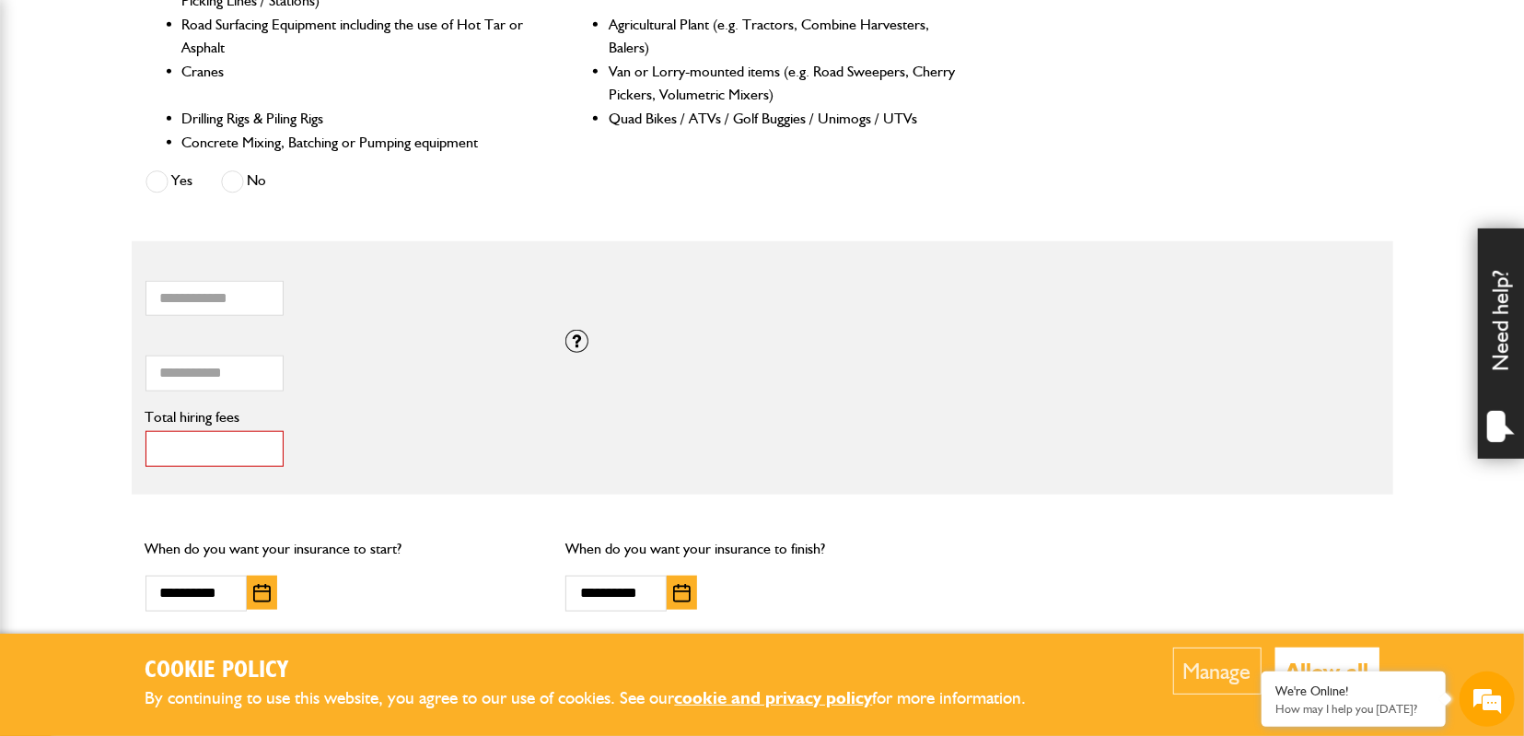
click at [191, 456] on input "*" at bounding box center [214, 449] width 138 height 36
drag, startPoint x: 192, startPoint y: 450, endPoint x: 143, endPoint y: 489, distance: 63.0
click at [145, 457] on input "*" at bounding box center [214, 449] width 138 height 36
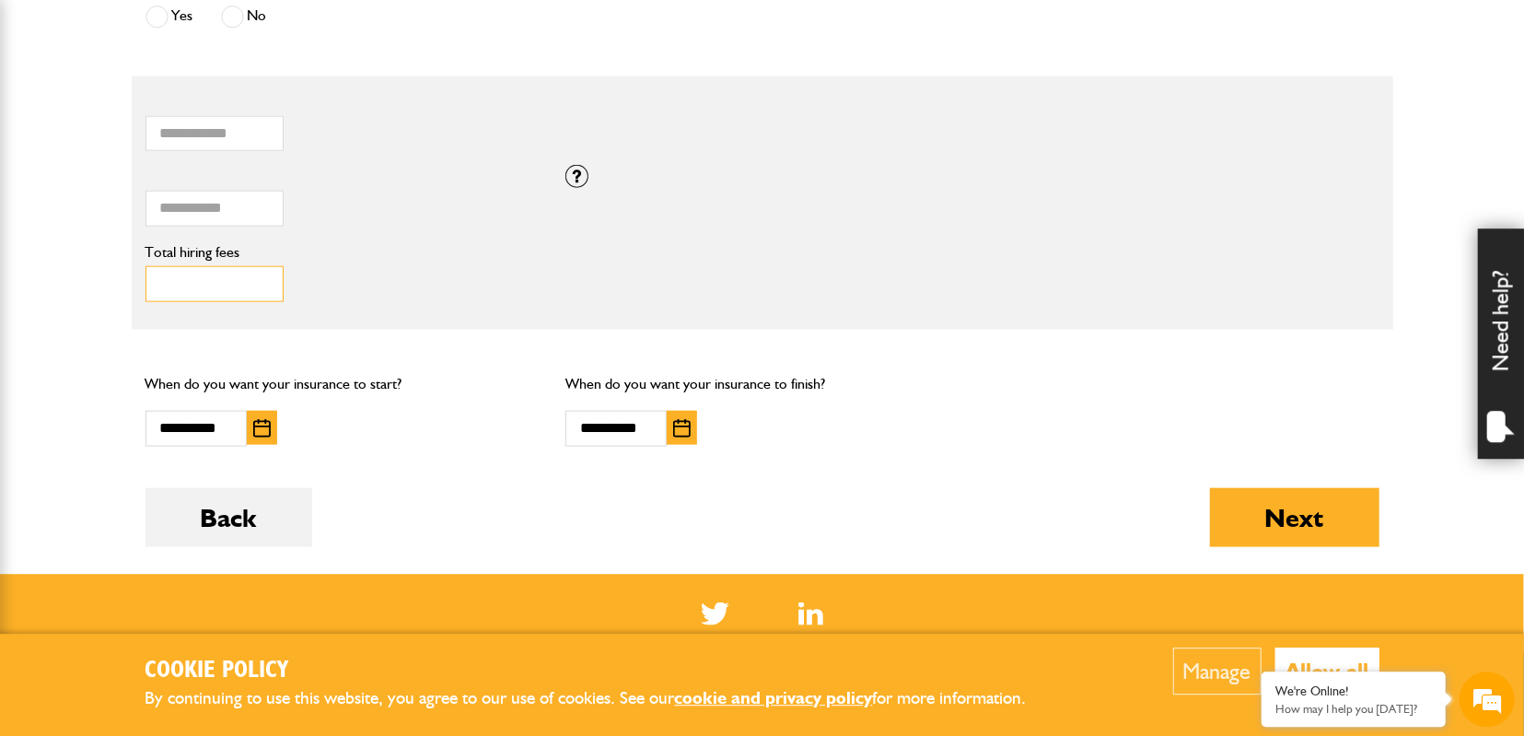
scroll to position [1341, 0]
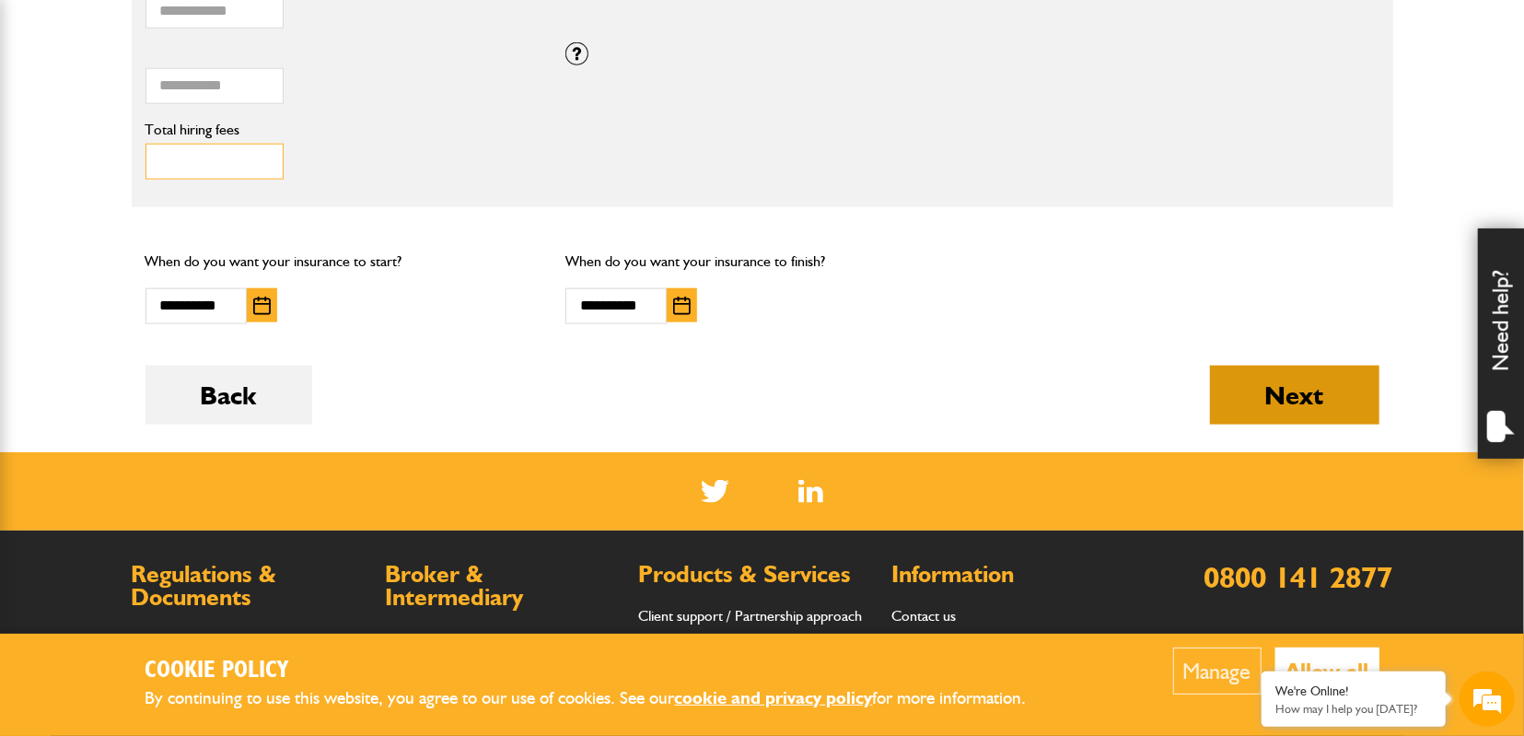
type input "***"
click at [1260, 395] on button "Next" at bounding box center [1294, 395] width 169 height 59
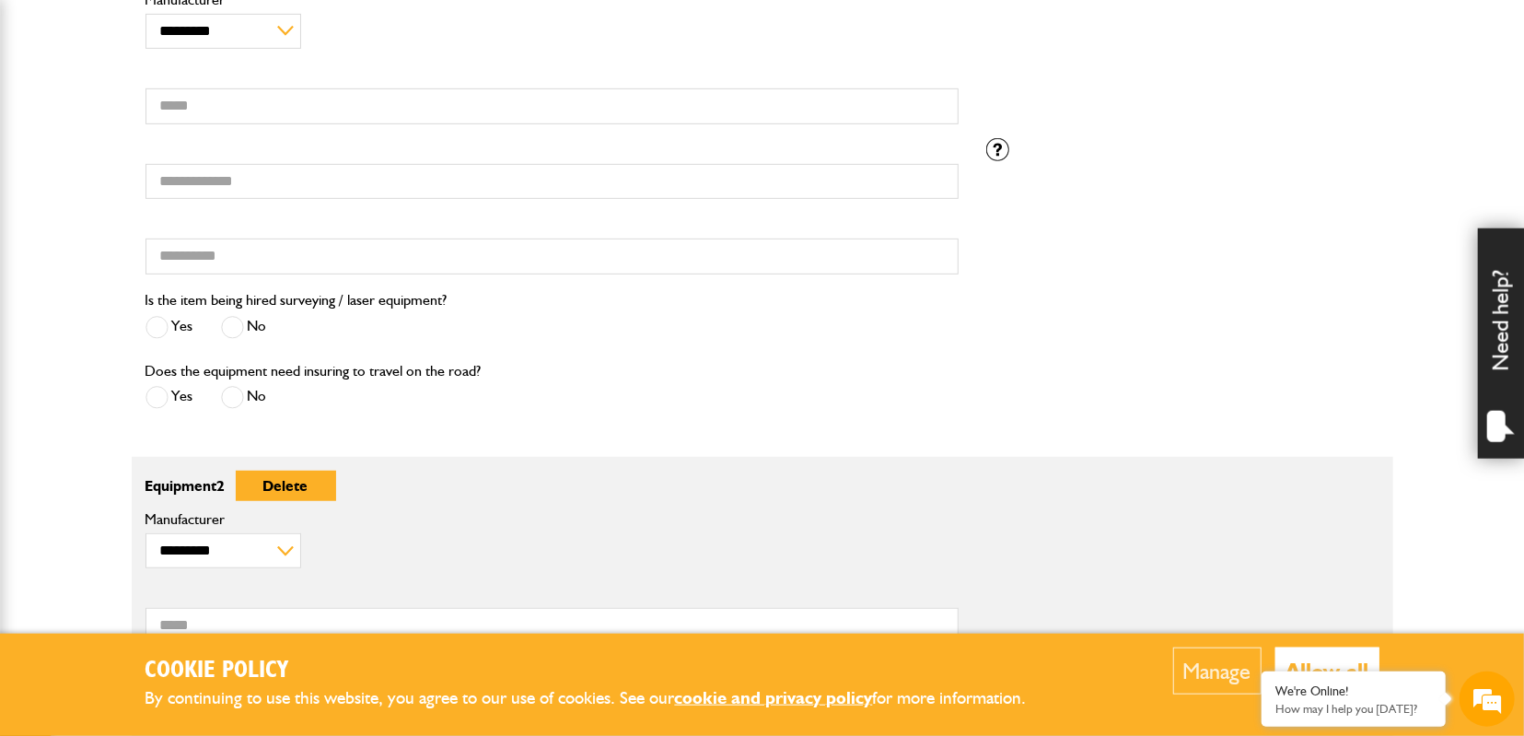
scroll to position [670, 0]
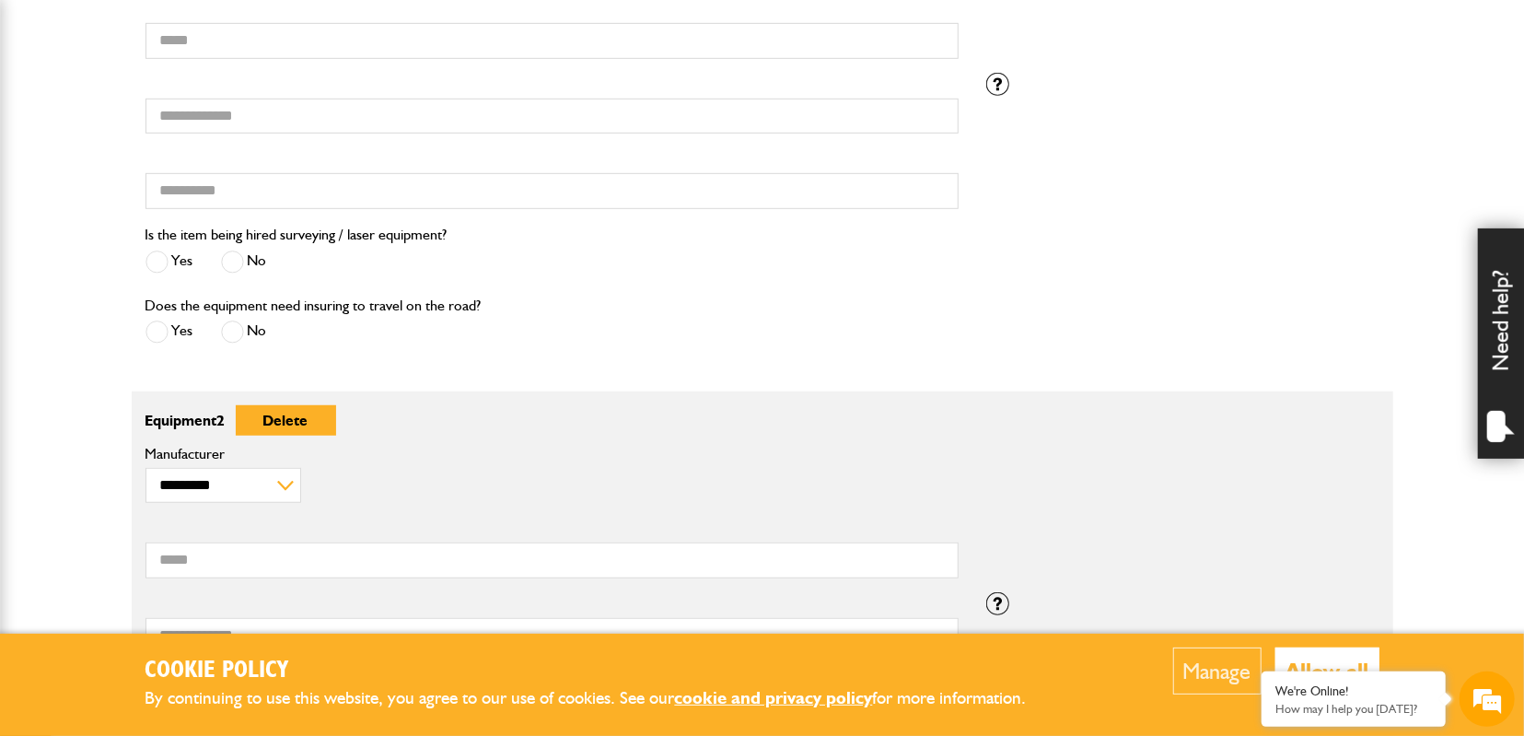
click at [233, 252] on span at bounding box center [232, 261] width 23 height 23
click at [239, 332] on span at bounding box center [232, 331] width 23 height 23
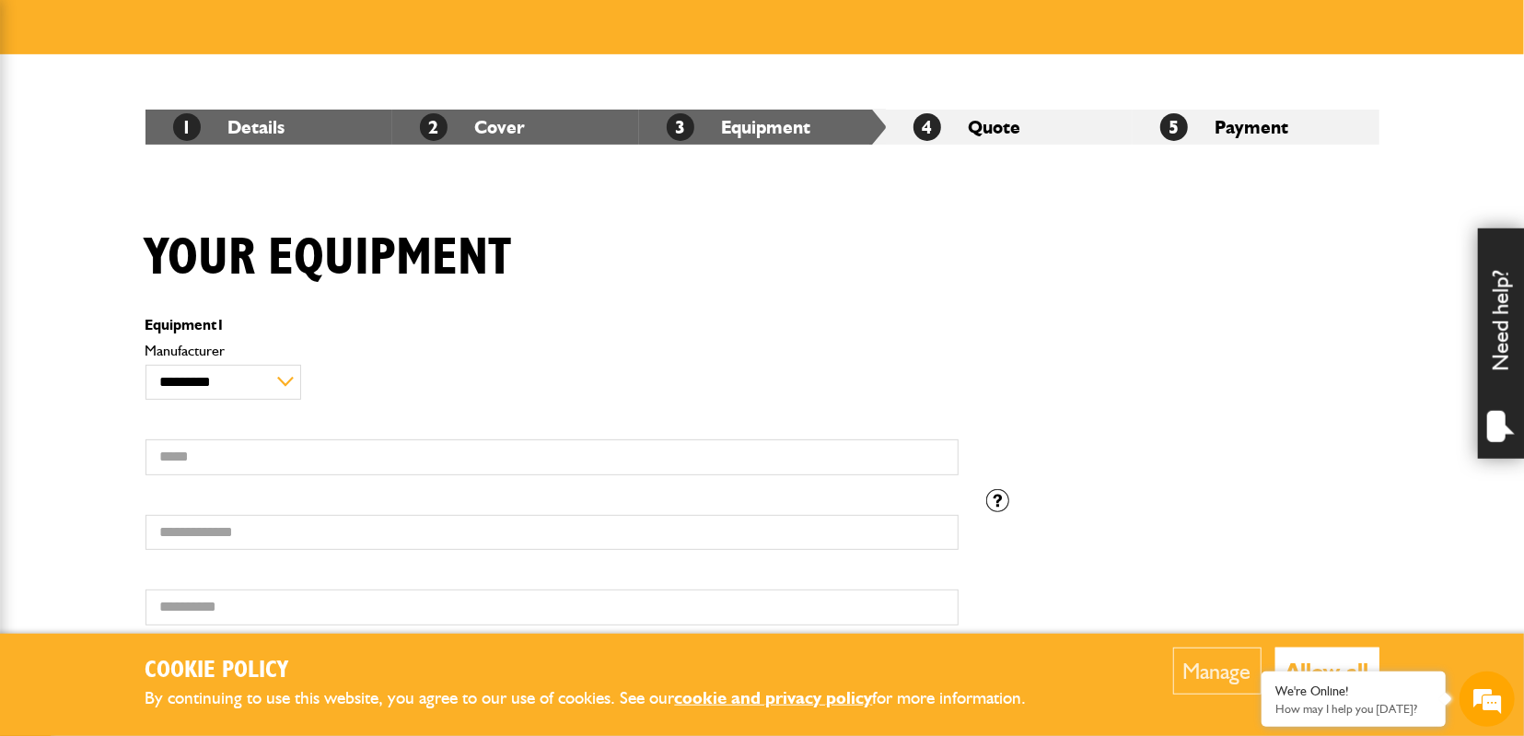
scroll to position [287, 0]
